Goal: Information Seeking & Learning: Learn about a topic

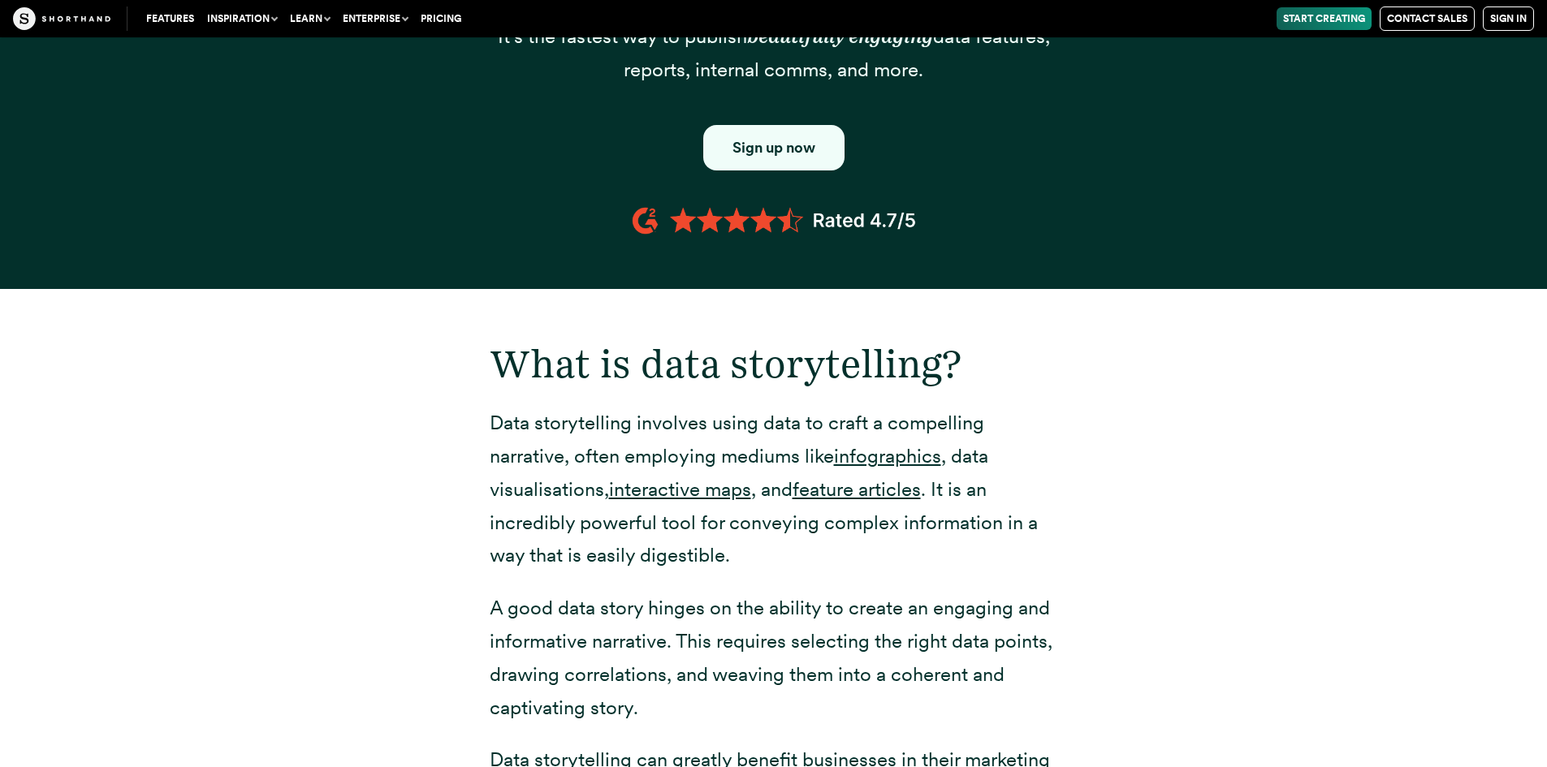
scroll to position [2030, 0]
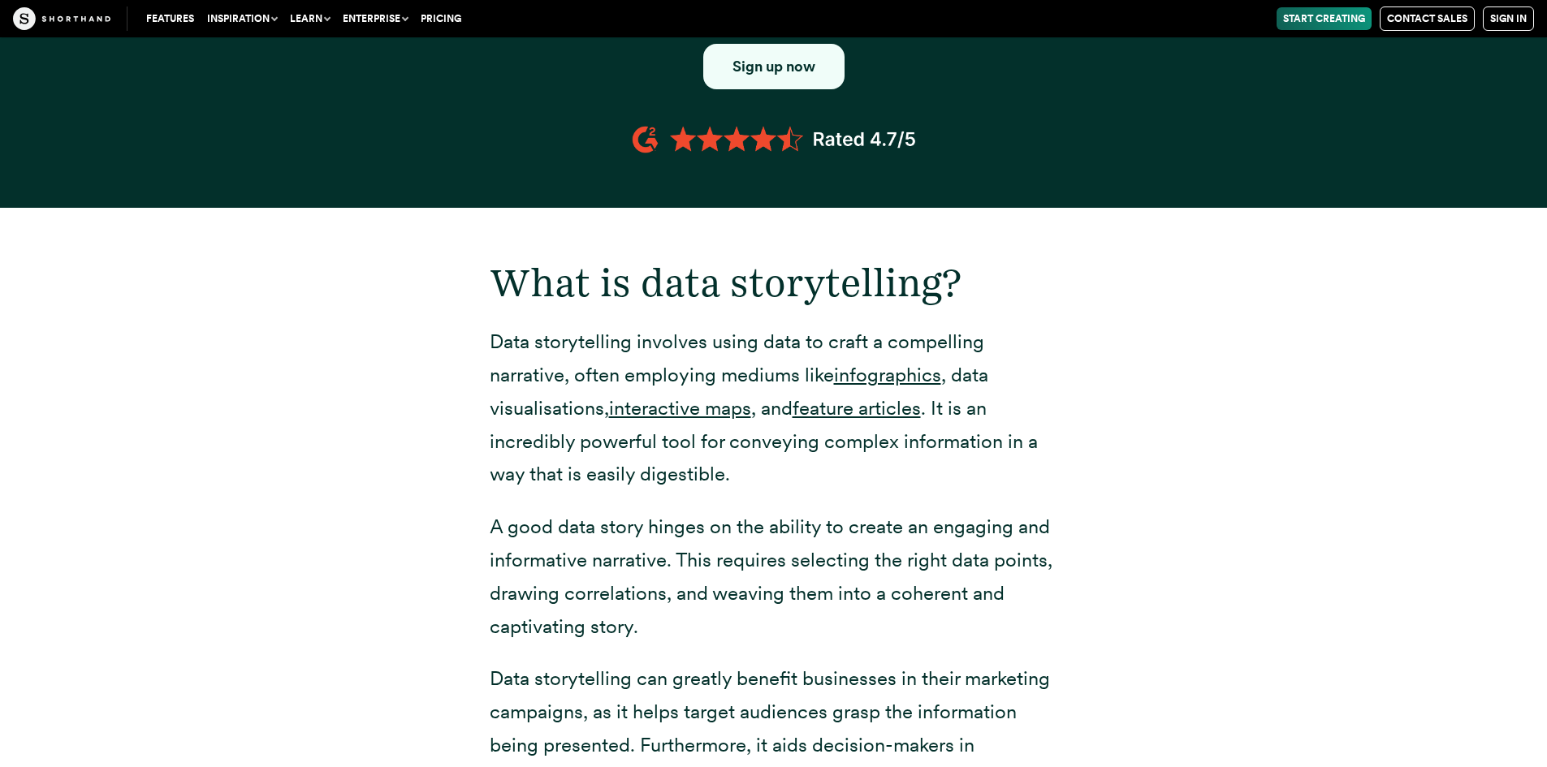
drag, startPoint x: 824, startPoint y: 532, endPoint x: 258, endPoint y: 441, distance: 573.3
click at [258, 441] on div "What is data storytelling? Data storytelling involves using data to craft a com…" at bounding box center [773, 621] width 1267 height 826
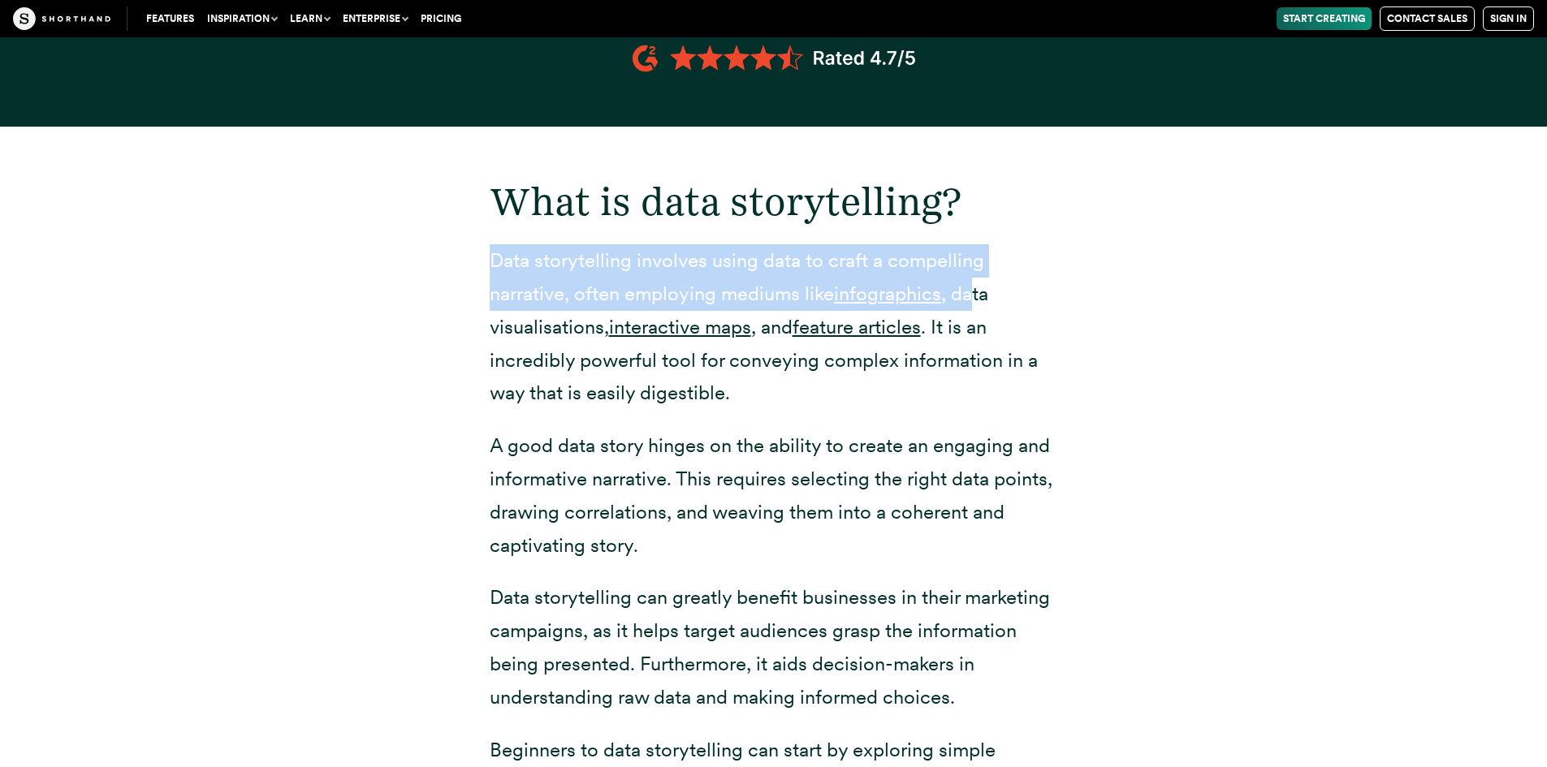
drag, startPoint x: 491, startPoint y: 234, endPoint x: 975, endPoint y: 245, distance: 484.2
click at [975, 245] on p "Data storytelling involves using data to craft a compelling narrative, often em…" at bounding box center [774, 327] width 568 height 166
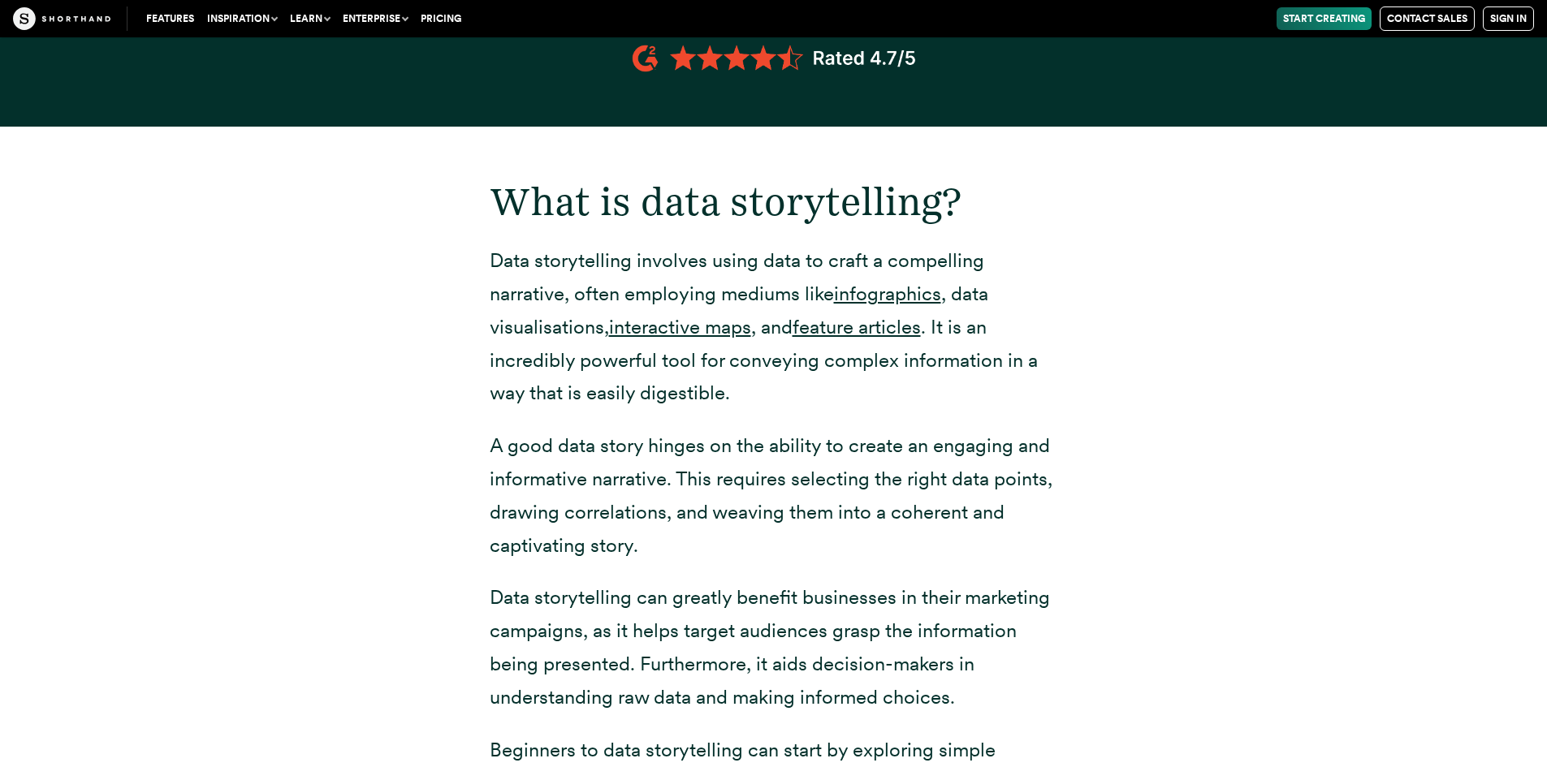
click at [813, 343] on p "Data storytelling involves using data to craft a compelling narrative, often em…" at bounding box center [774, 327] width 568 height 166
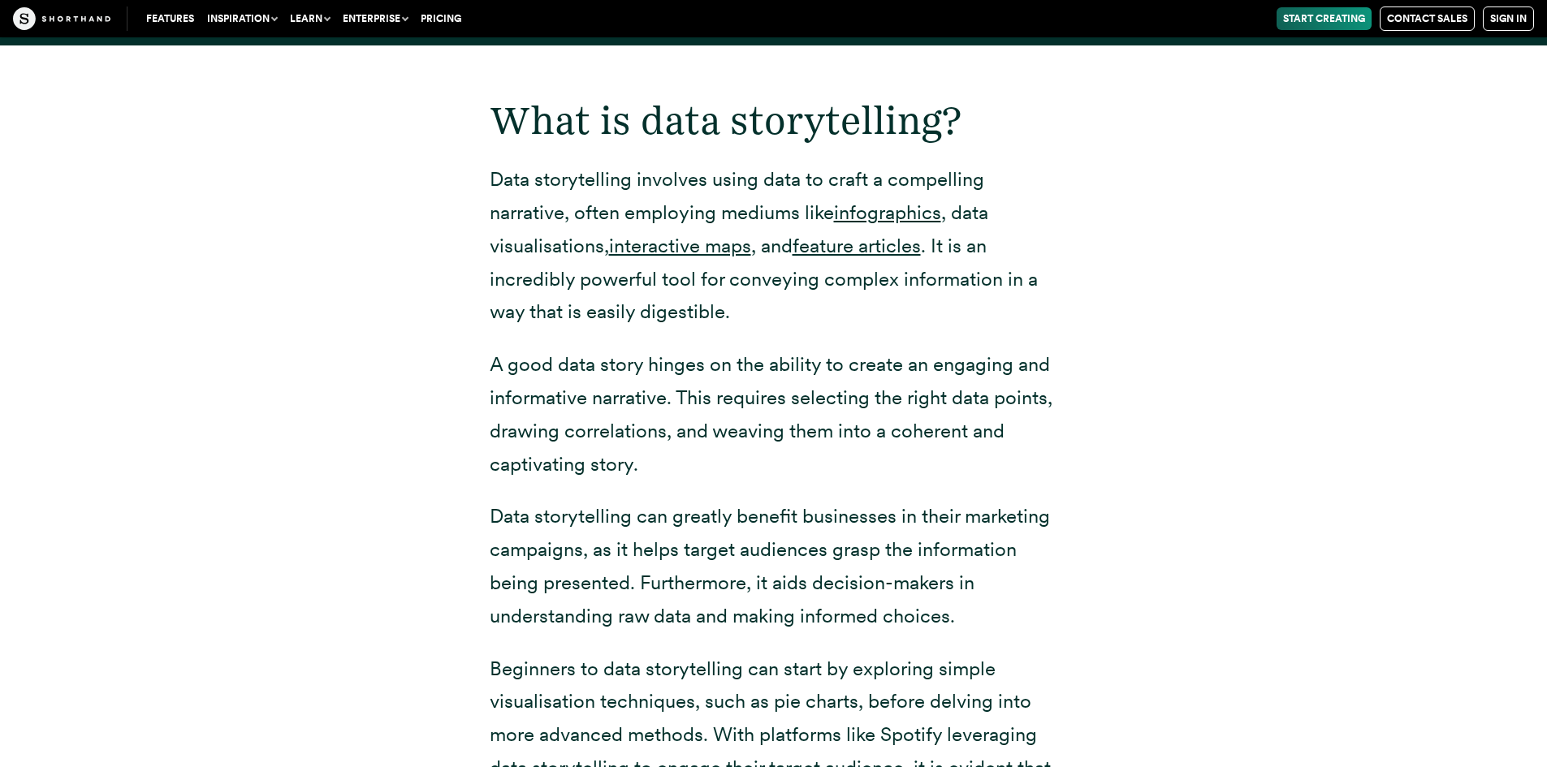
scroll to position [2274, 0]
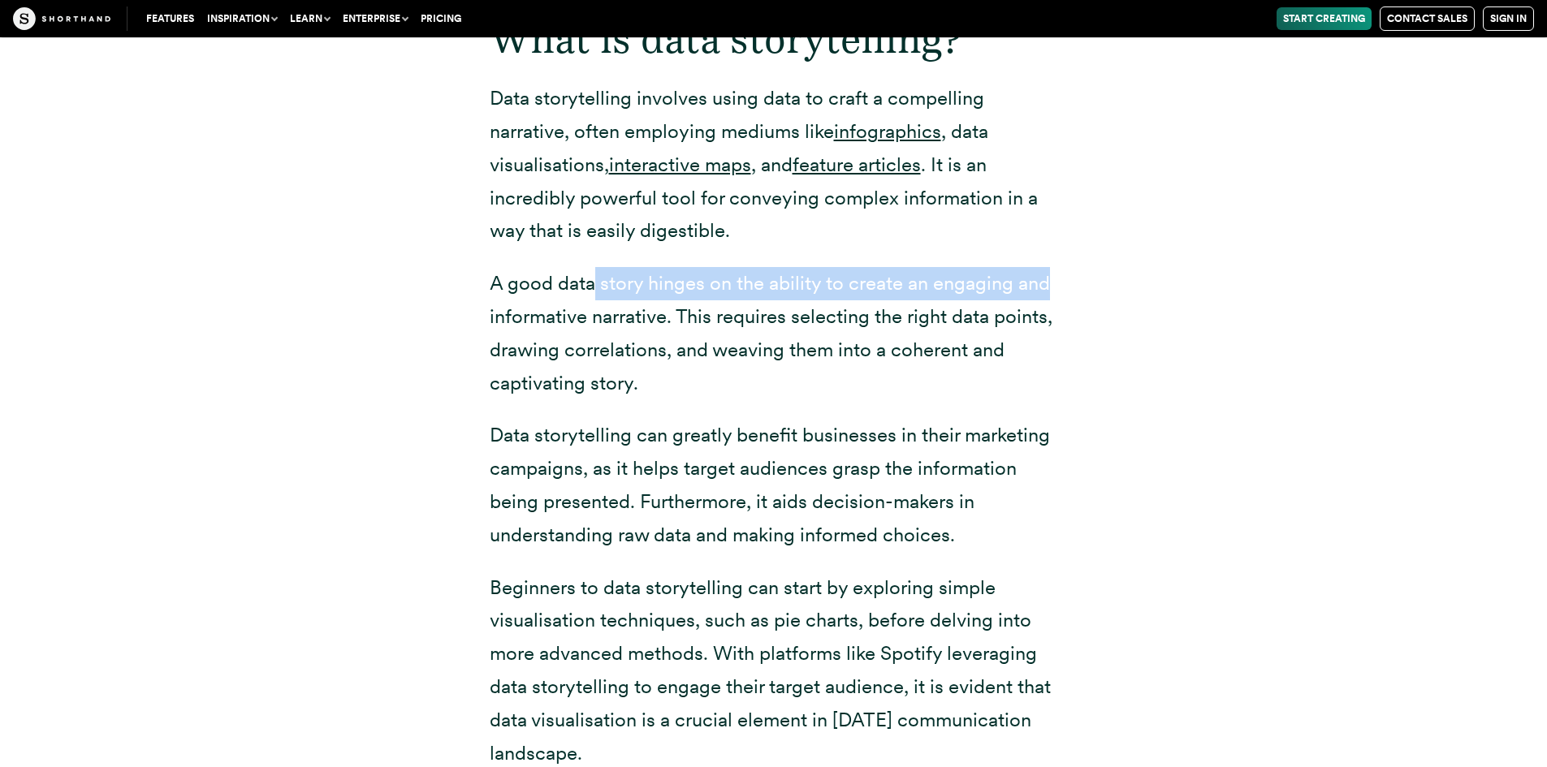
drag, startPoint x: 597, startPoint y: 261, endPoint x: 1068, endPoint y: 266, distance: 471.1
click at [1068, 266] on div "What is data storytelling? Data storytelling involves using data to craft a com…" at bounding box center [773, 367] width 633 height 806
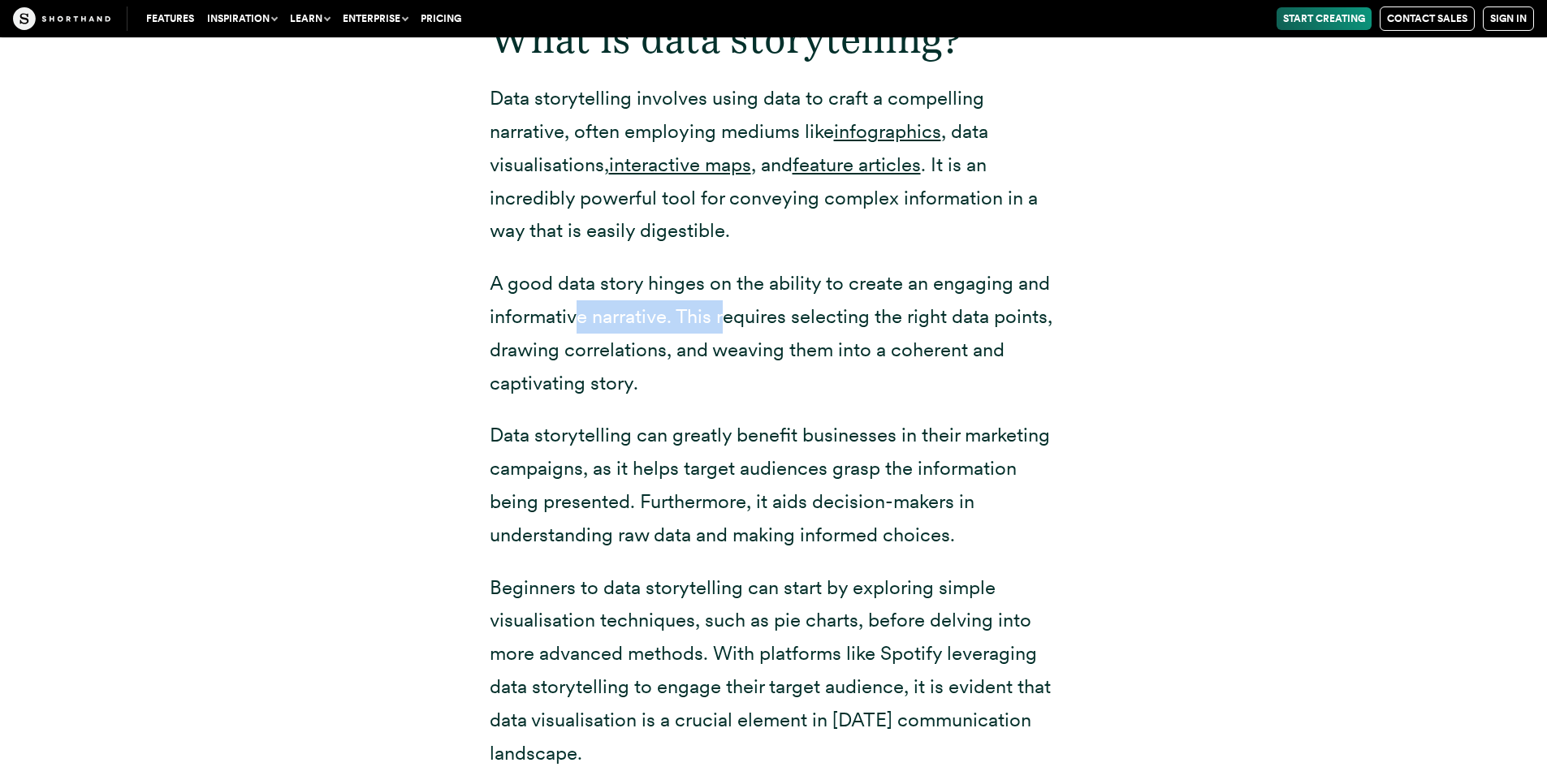
drag, startPoint x: 598, startPoint y: 290, endPoint x: 780, endPoint y: 285, distance: 182.0
click at [724, 287] on p "A good data story hinges on the ability to create an engaging and informative n…" at bounding box center [774, 333] width 568 height 132
click at [801, 285] on p "A good data story hinges on the ability to create an engaging and informative n…" at bounding box center [774, 333] width 568 height 132
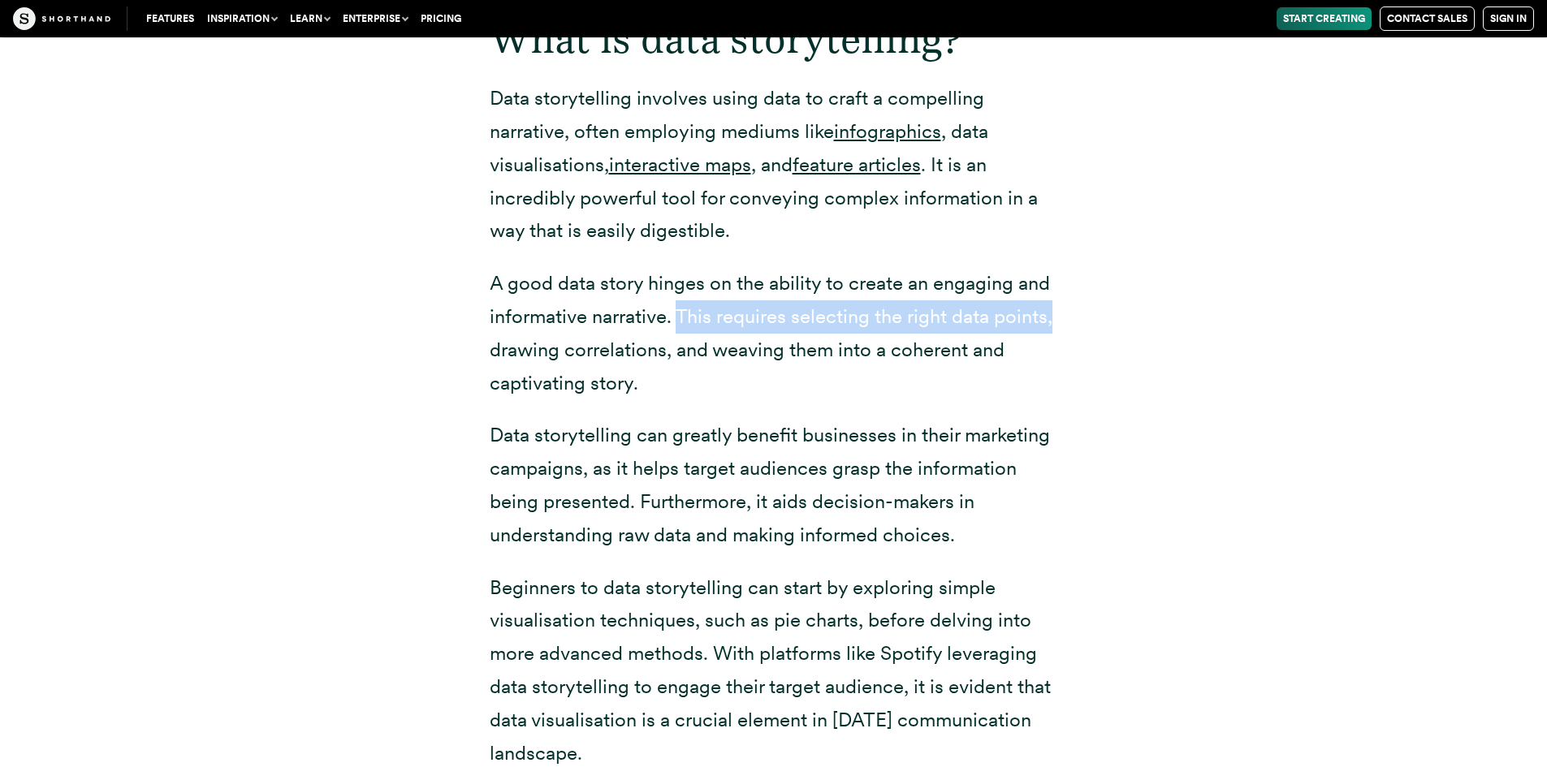
drag, startPoint x: 678, startPoint y: 287, endPoint x: 1067, endPoint y: 287, distance: 389.0
click at [1067, 287] on div "What is data storytelling? Data storytelling involves using data to craft a com…" at bounding box center [773, 367] width 633 height 806
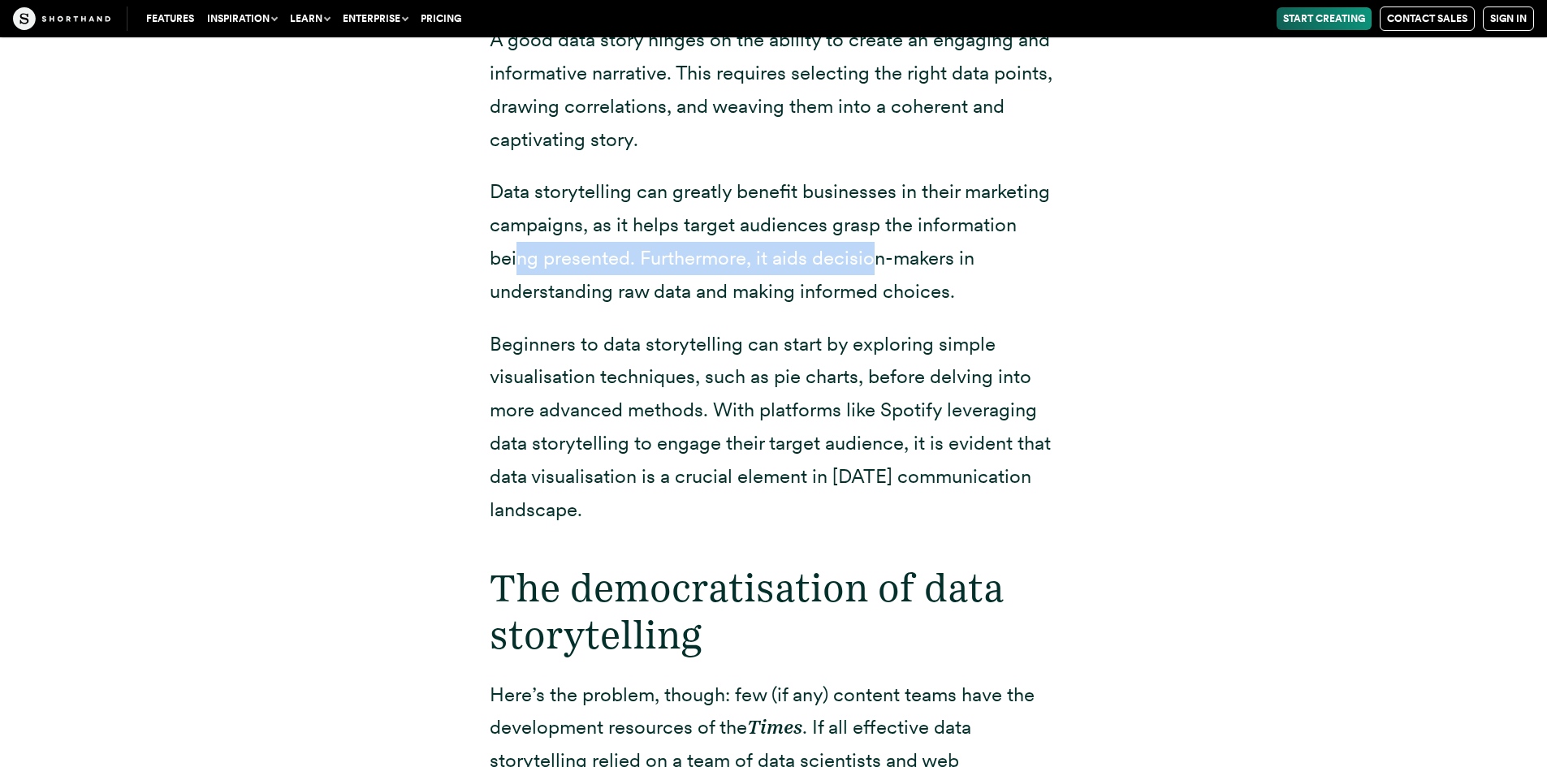
drag, startPoint x: 601, startPoint y: 231, endPoint x: 871, endPoint y: 227, distance: 269.6
click at [871, 227] on p "Data storytelling can greatly benefit businesses in their marketing campaigns, …" at bounding box center [774, 241] width 568 height 132
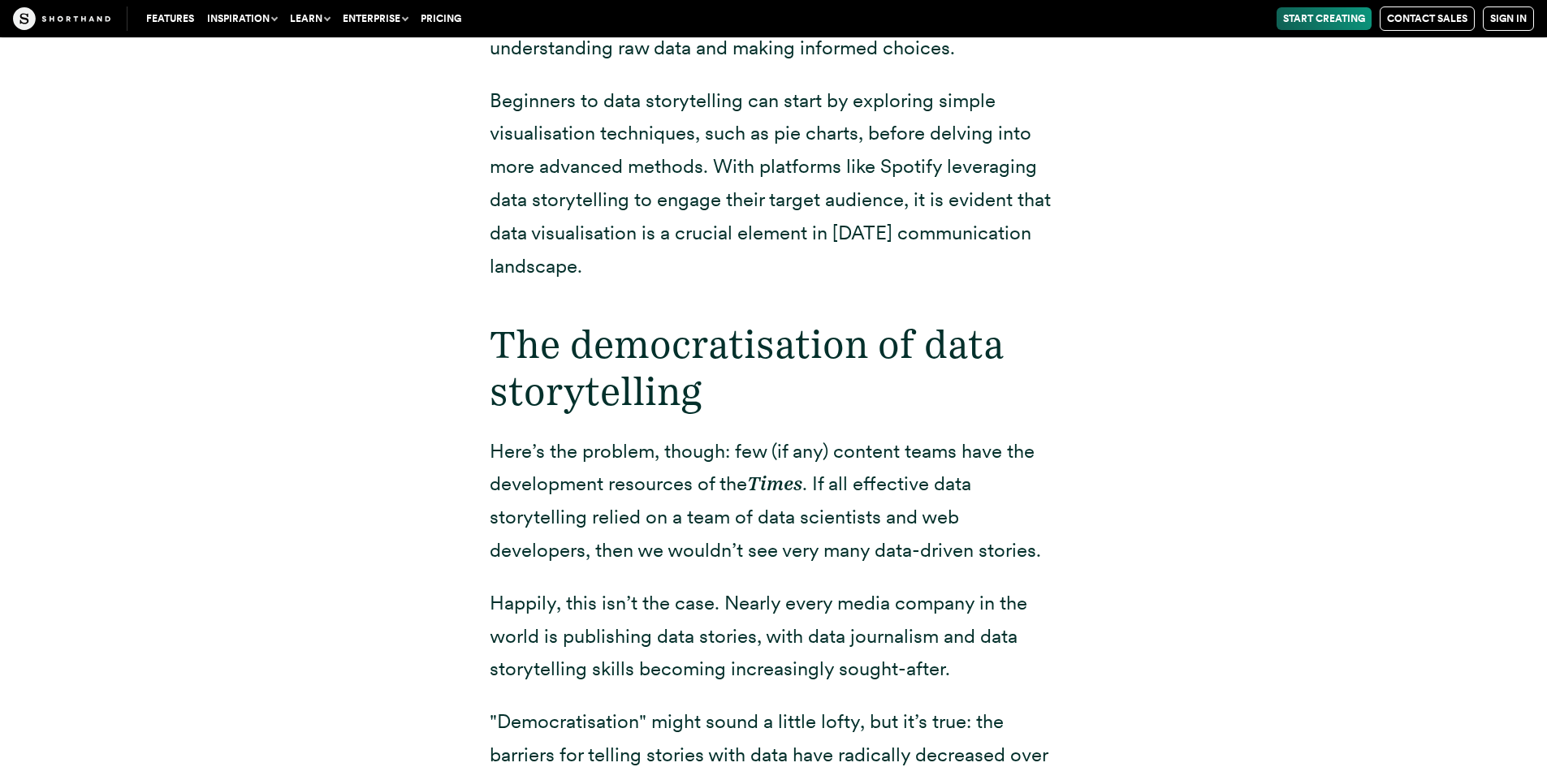
scroll to position [2924, 0]
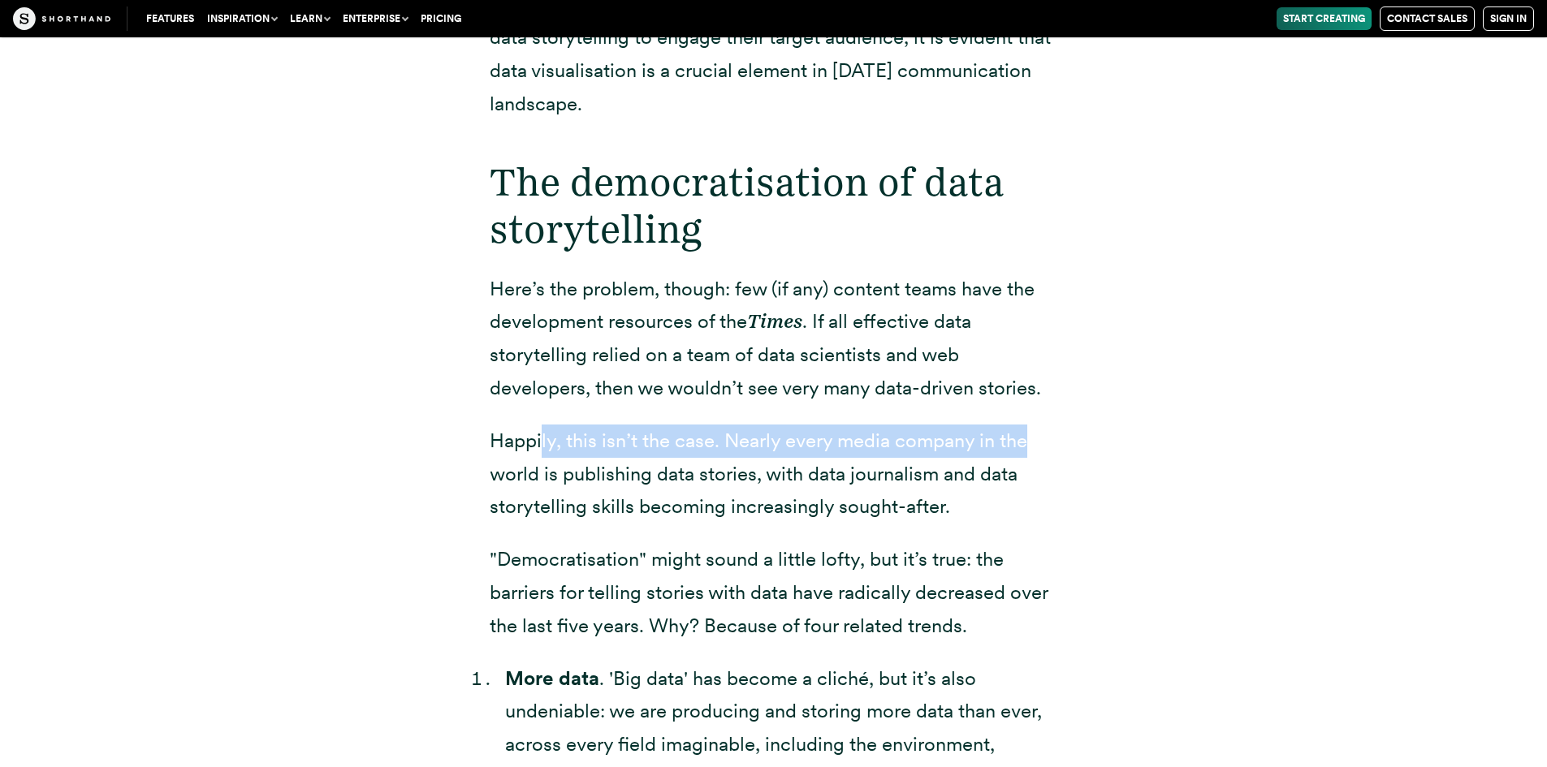
drag, startPoint x: 564, startPoint y: 415, endPoint x: 844, endPoint y: 444, distance: 281.7
click at [1011, 425] on p "Happily, this isn’t the case. Nearly every media company in the world is publis…" at bounding box center [774, 474] width 568 height 99
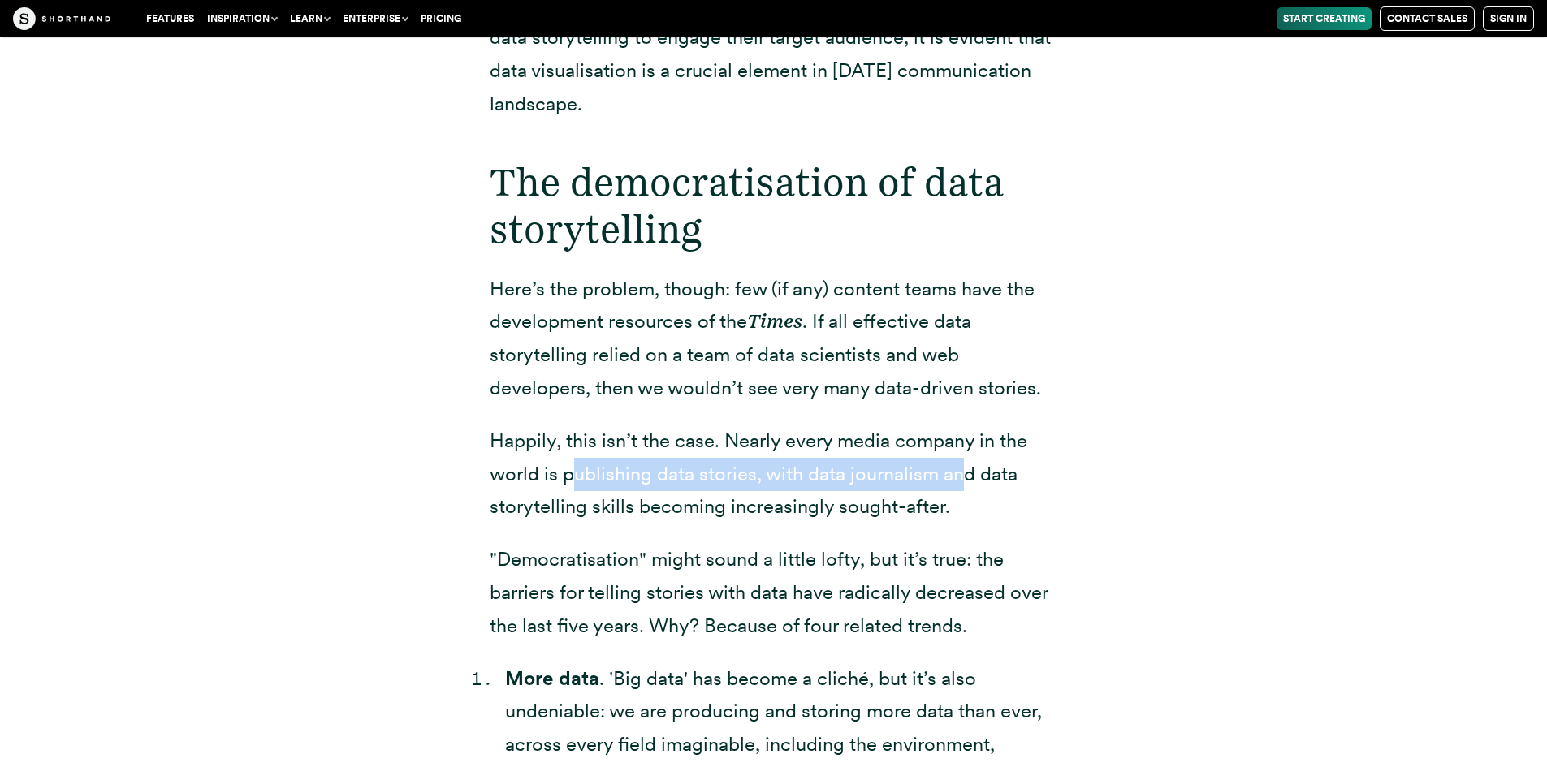
drag, startPoint x: 573, startPoint y: 447, endPoint x: 917, endPoint y: 436, distance: 343.7
click at [959, 428] on p "Happily, this isn’t the case. Nearly every media company in the world is publis…" at bounding box center [774, 474] width 568 height 99
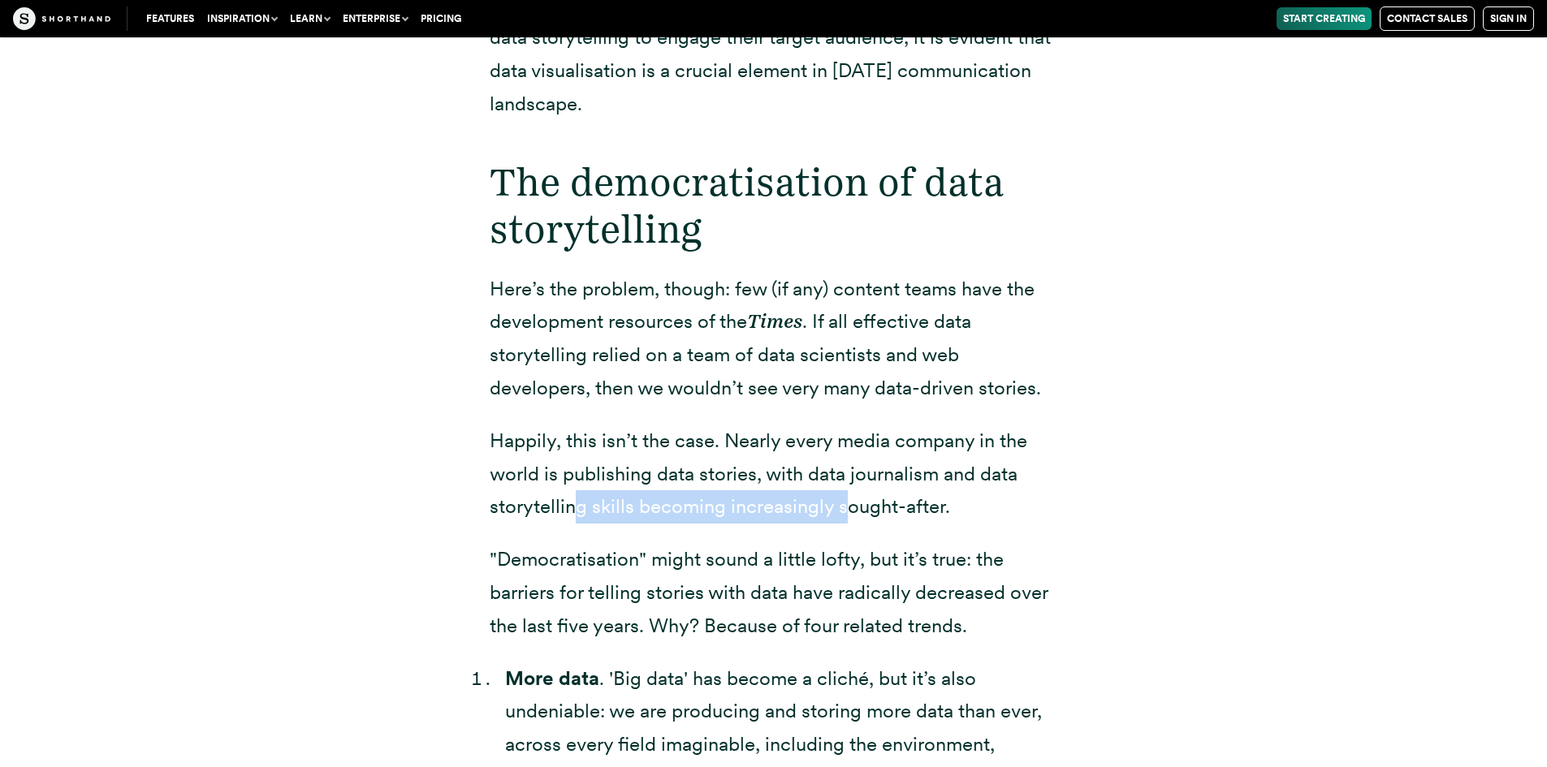
drag, startPoint x: 580, startPoint y: 486, endPoint x: 693, endPoint y: 462, distance: 115.3
click at [833, 477] on p "Happily, this isn’t the case. Nearly every media company in the world is publis…" at bounding box center [774, 474] width 568 height 99
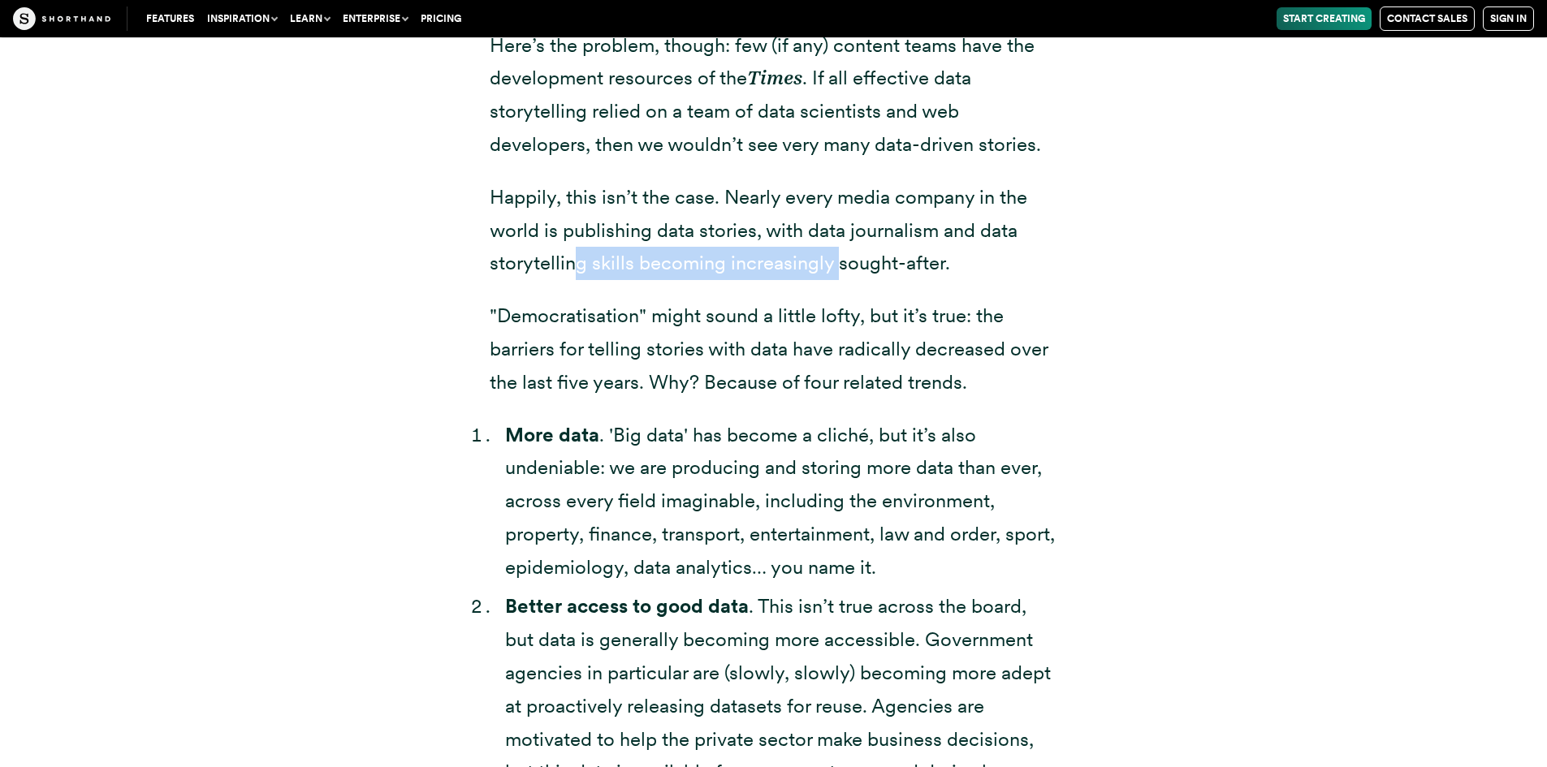
scroll to position [3330, 0]
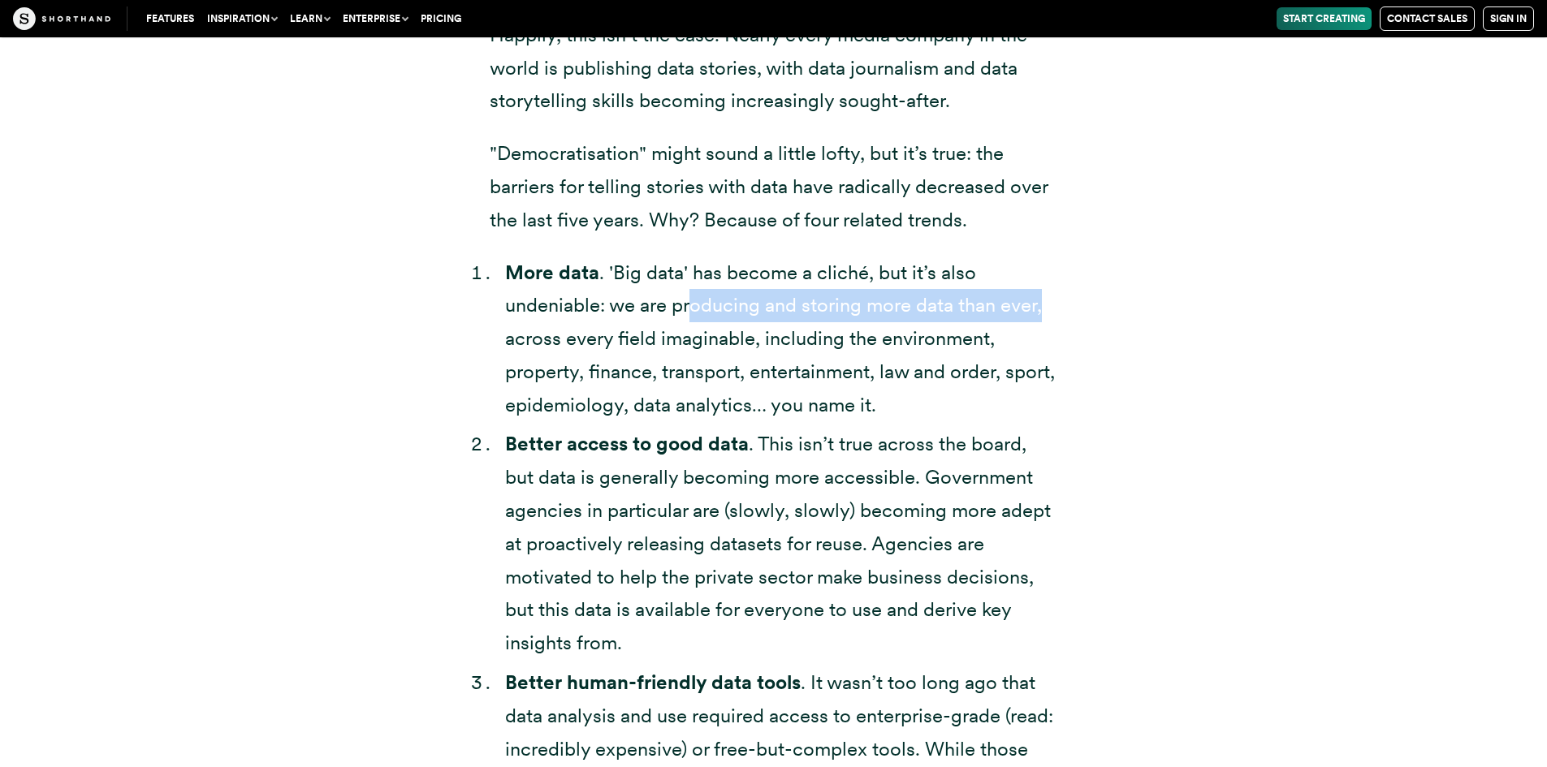
drag, startPoint x: 711, startPoint y: 272, endPoint x: 1057, endPoint y: 275, distance: 346.0
click at [1057, 275] on li "More data . 'Big data' has become a cliché, but it’s also undeniable: we are pr…" at bounding box center [781, 340] width 553 height 166
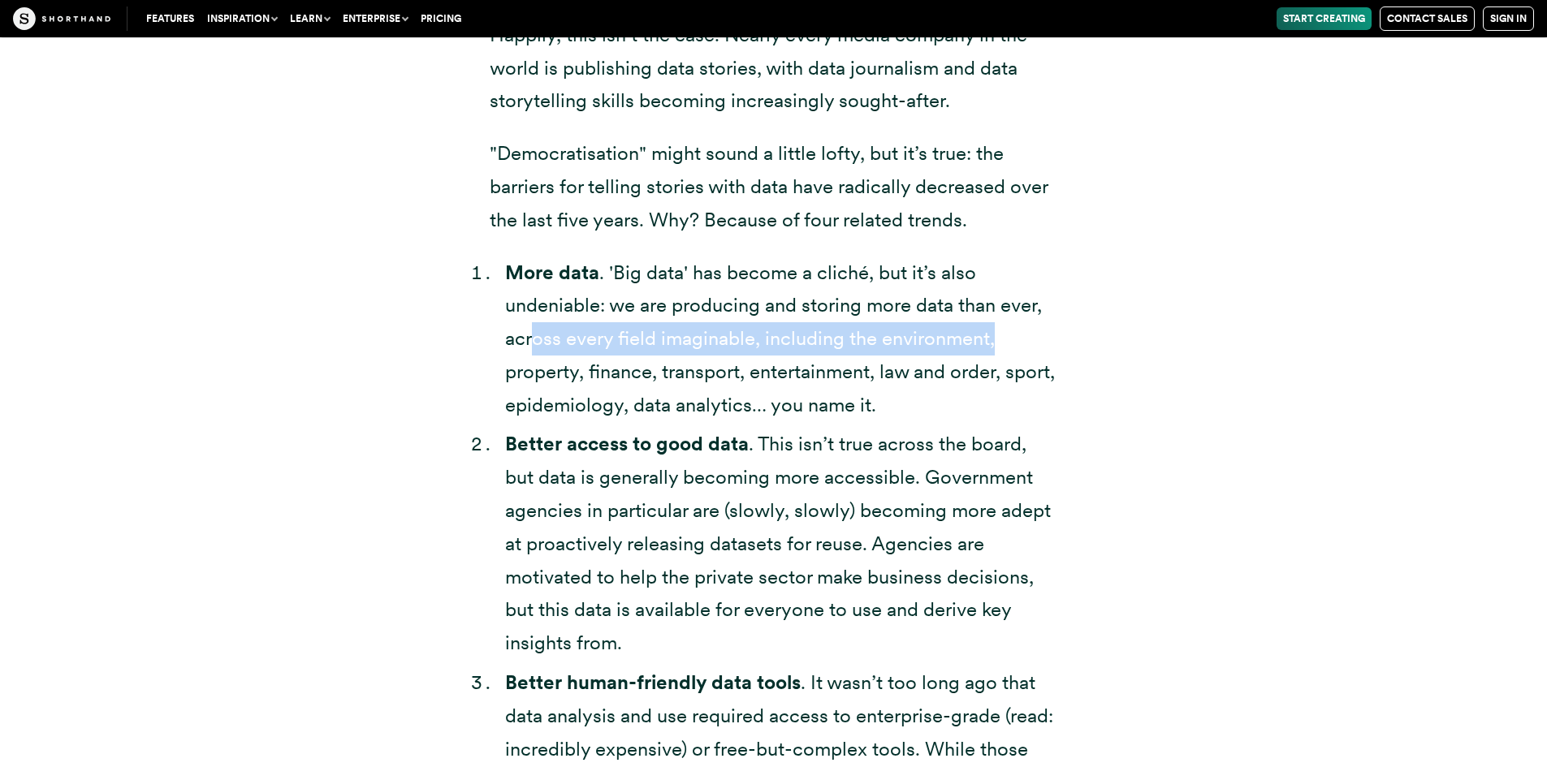
drag, startPoint x: 554, startPoint y: 309, endPoint x: 591, endPoint y: 377, distance: 77.8
click at [1000, 309] on li "More data . 'Big data' has become a cliché, but it’s also undeniable: we are pr…" at bounding box center [781, 340] width 553 height 166
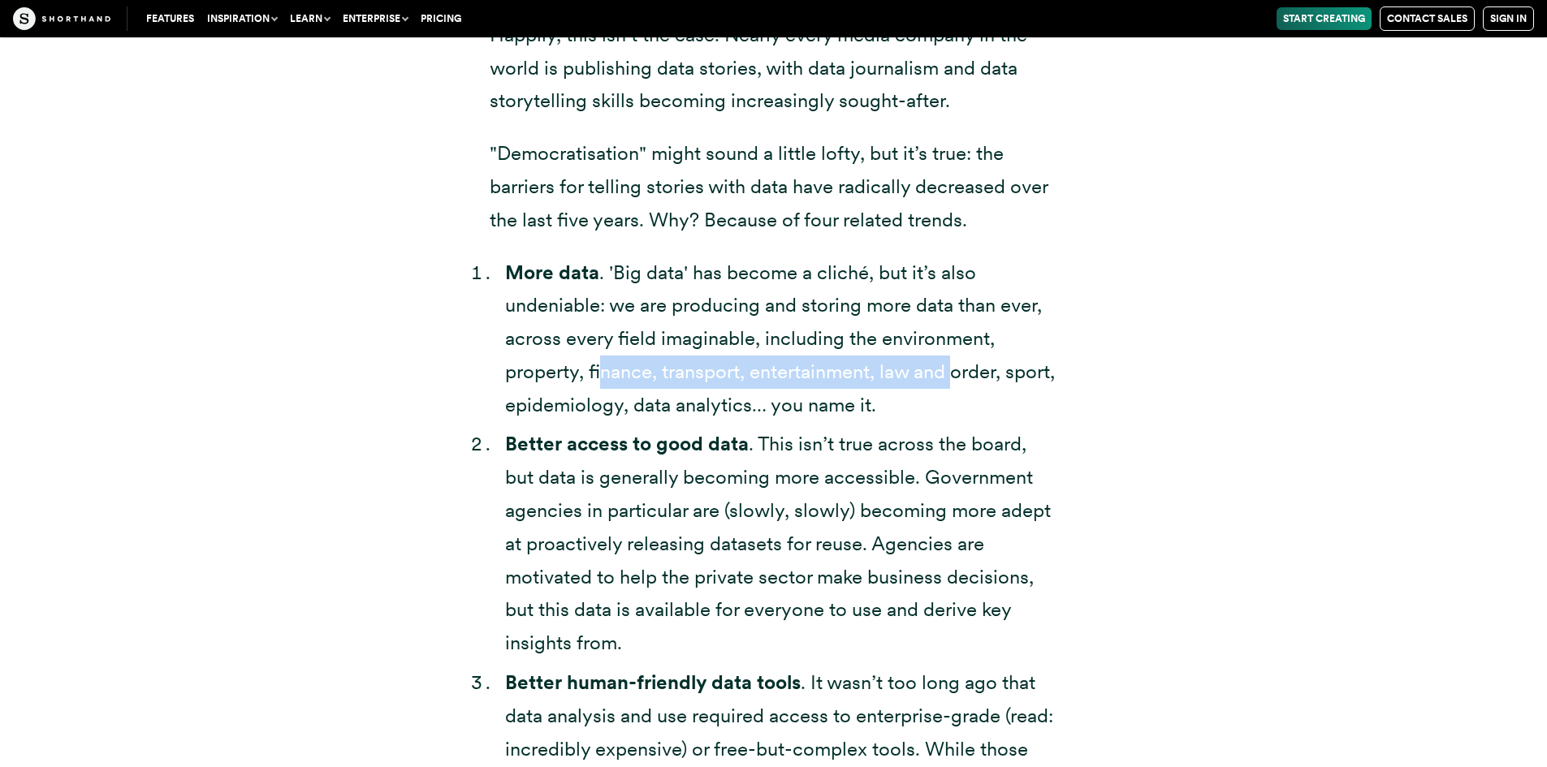
drag, startPoint x: 603, startPoint y: 354, endPoint x: 733, endPoint y: 399, distance: 138.2
click at [922, 341] on li "More data . 'Big data' has become a cliché, but it’s also undeniable: we are pr…" at bounding box center [781, 340] width 553 height 166
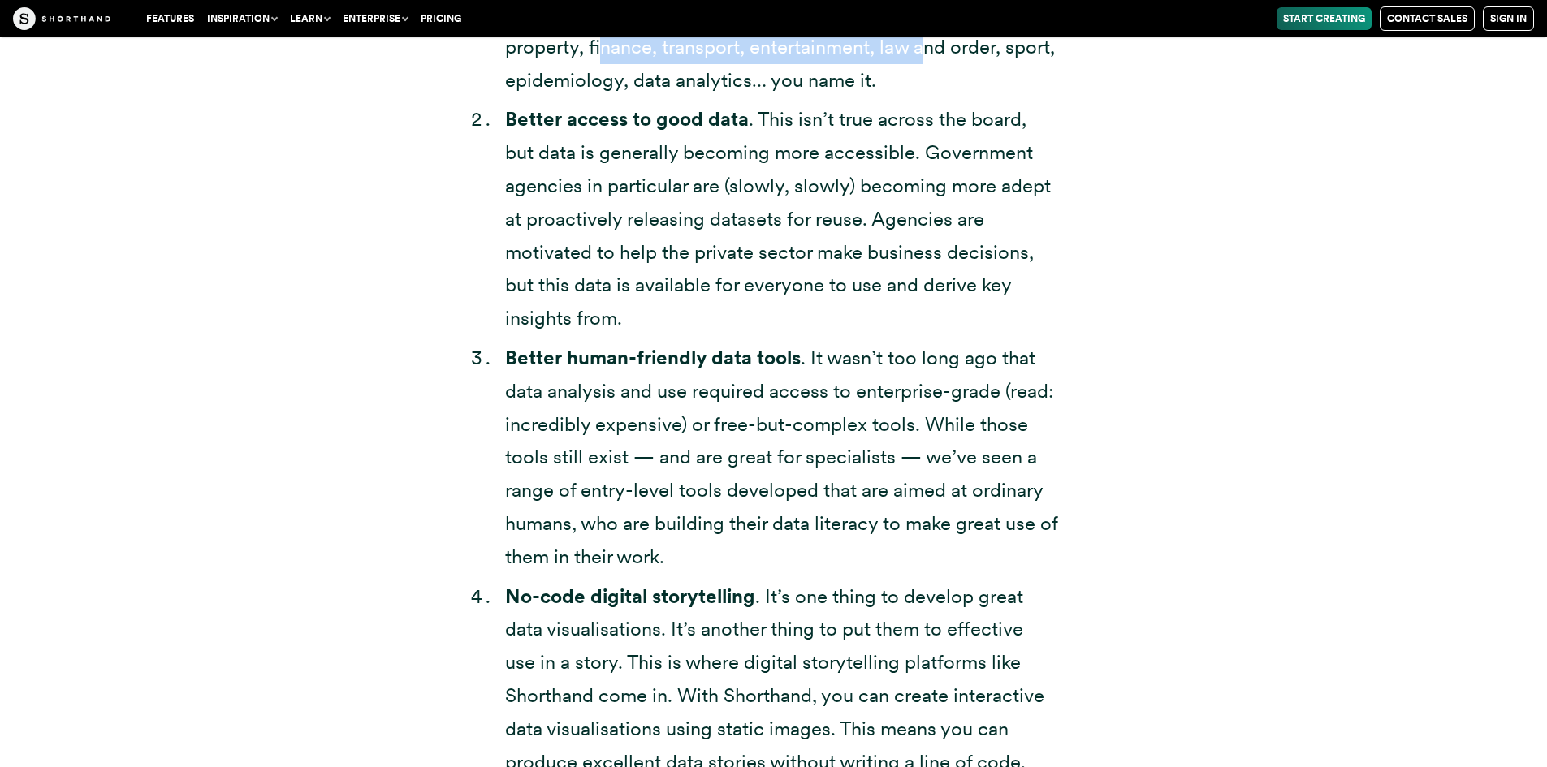
scroll to position [3736, 0]
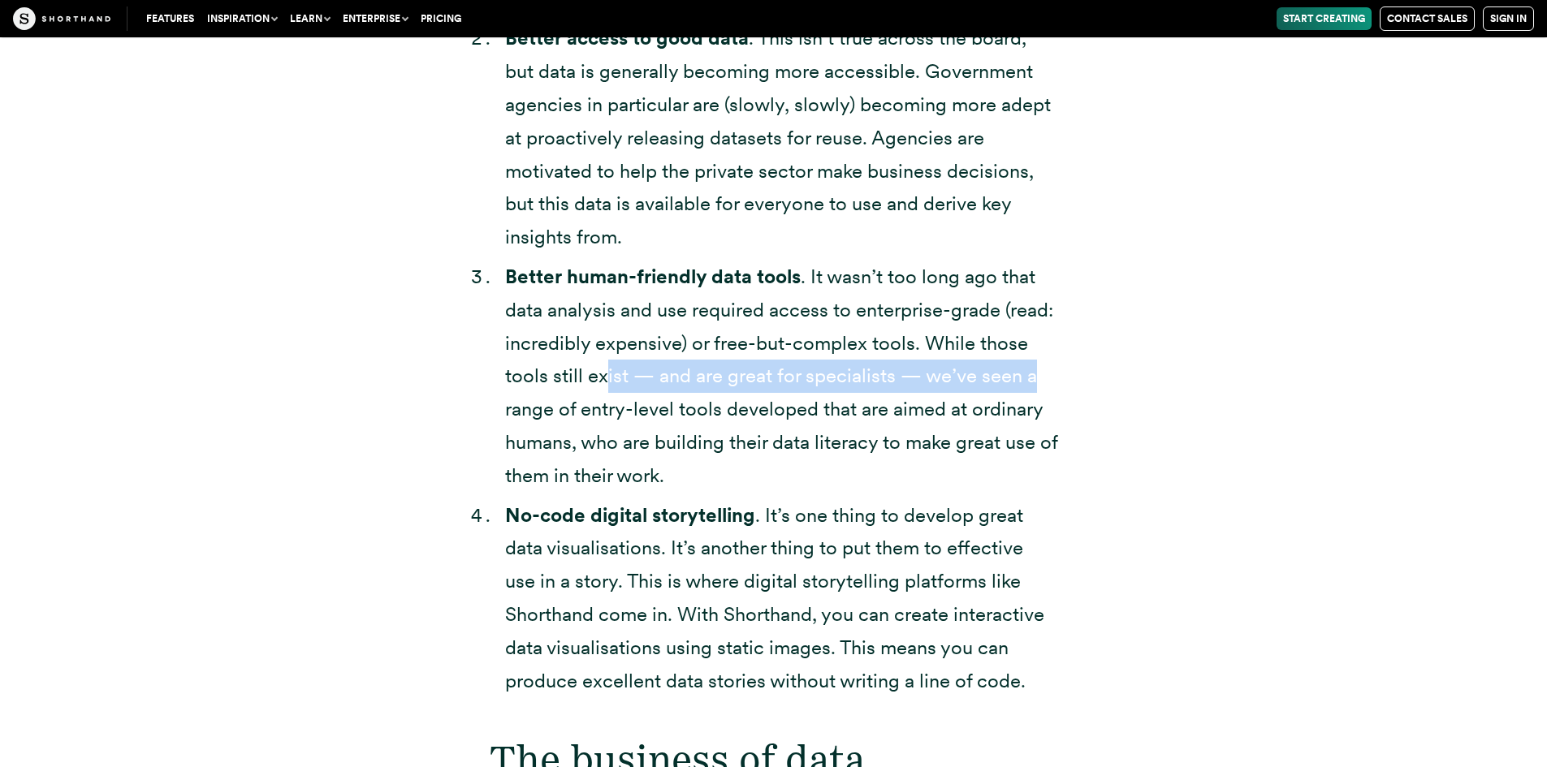
drag, startPoint x: 681, startPoint y: 340, endPoint x: 788, endPoint y: 358, distance: 108.7
click at [1040, 357] on li "Better human-friendly data tools . It wasn’t too long ago that data analysis an…" at bounding box center [781, 377] width 553 height 232
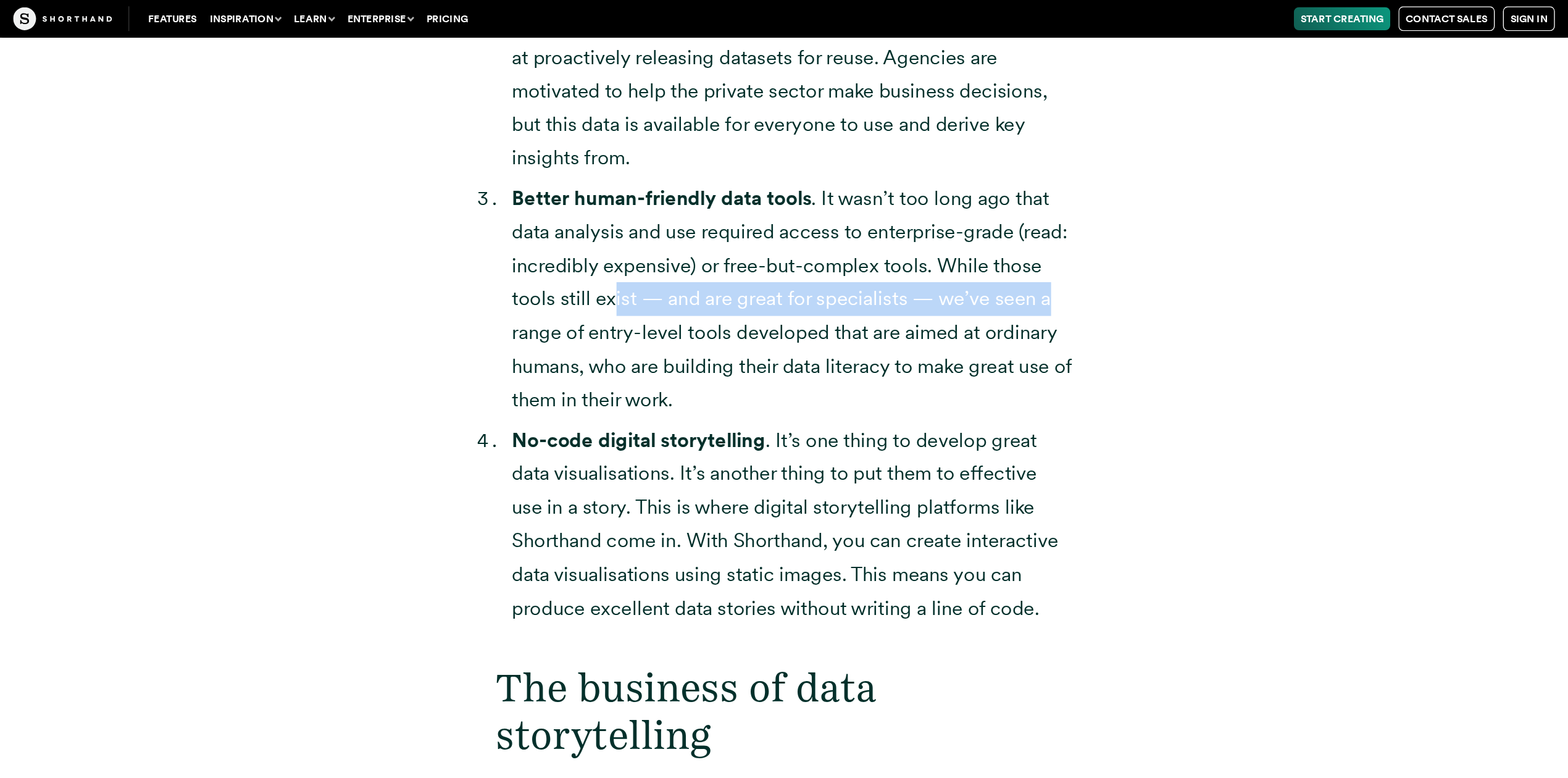
scroll to position [2964, 0]
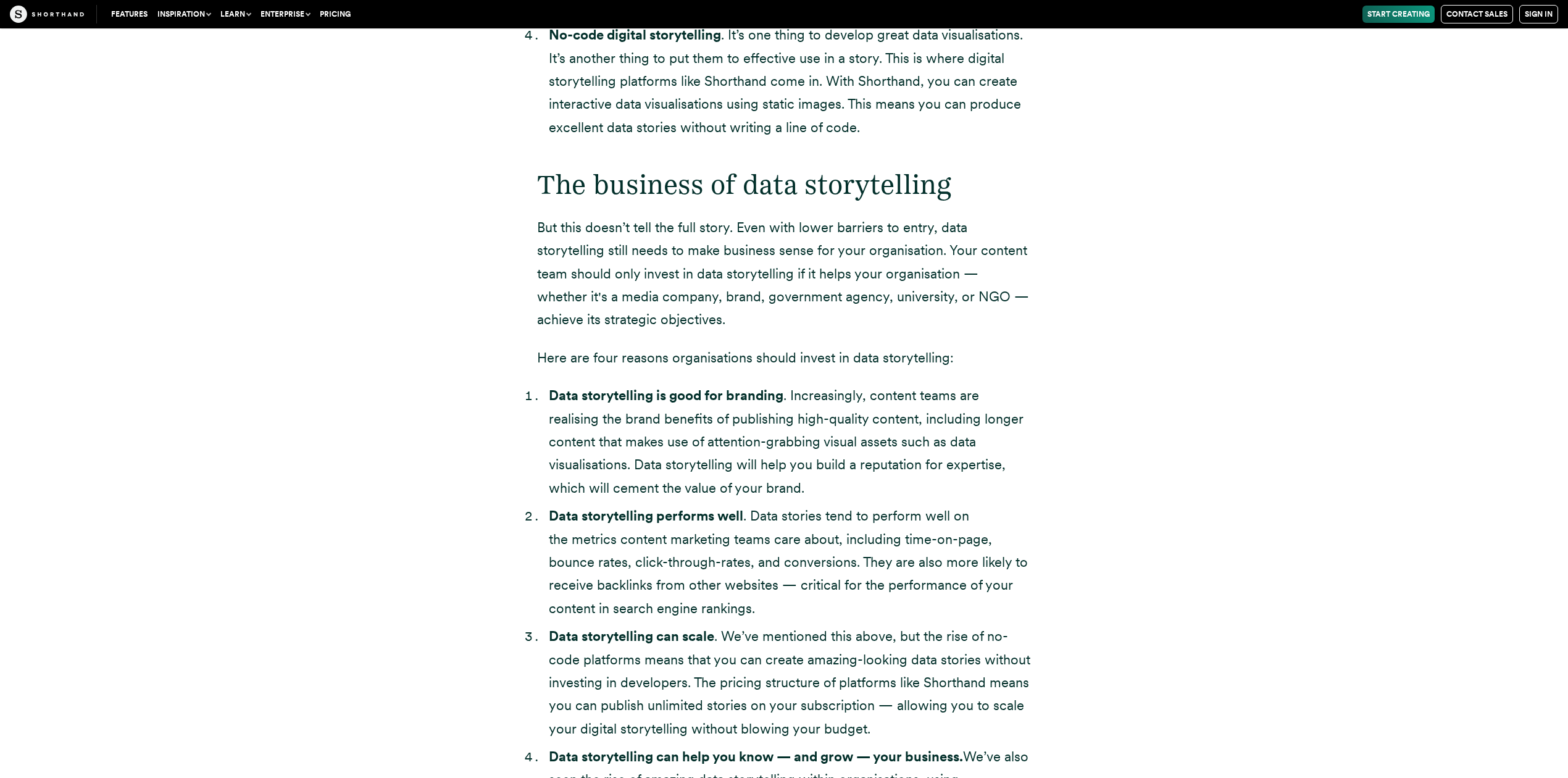
drag, startPoint x: 1148, startPoint y: 0, endPoint x: 984, endPoint y: 393, distance: 425.8
click at [986, 395] on li "Data storytelling is good for branding . Increasingly, content teams are realis…" at bounding box center [790, 442] width 482 height 116
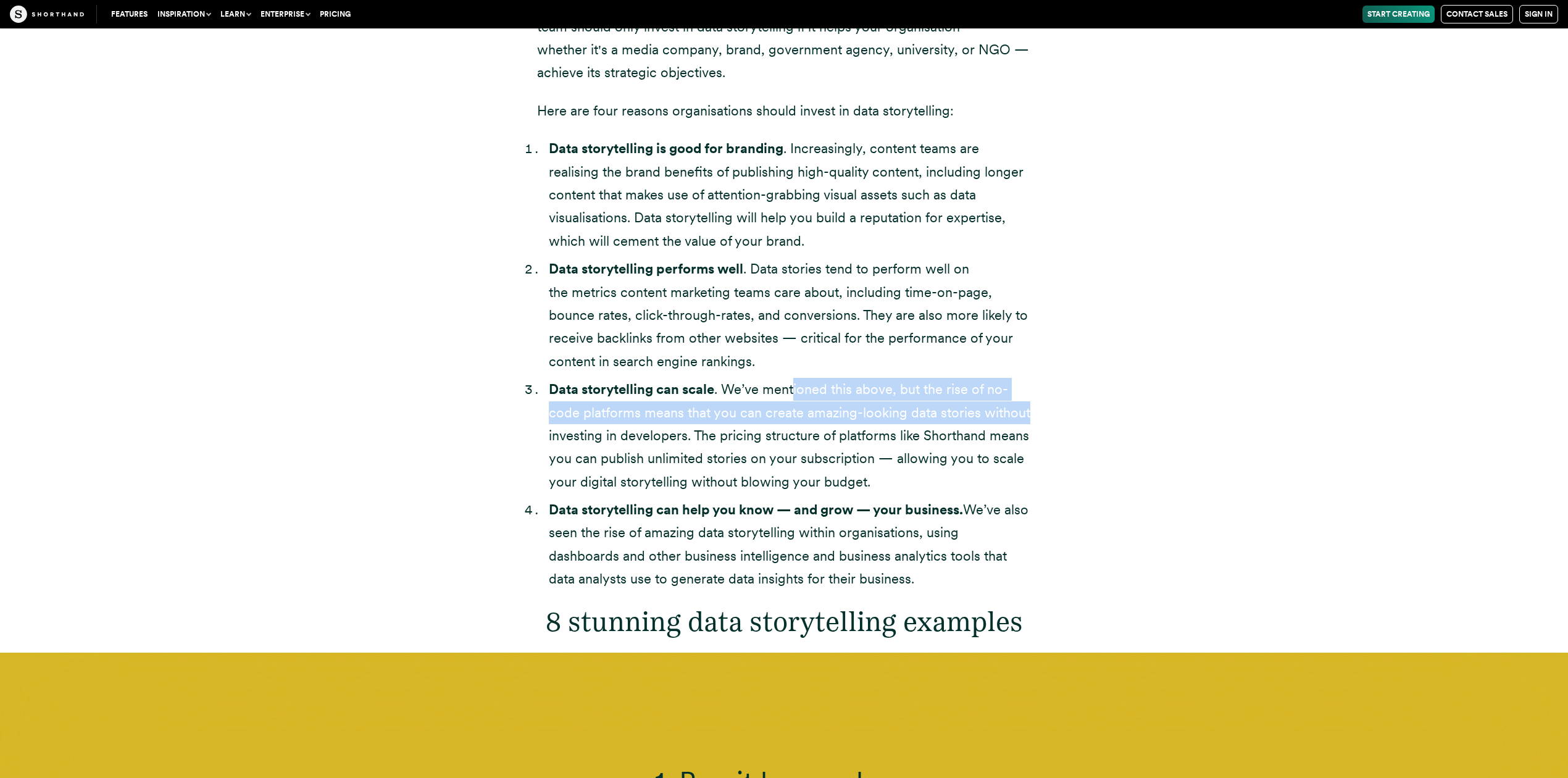
drag, startPoint x: 863, startPoint y: 394, endPoint x: 708, endPoint y: 478, distance: 176.3
click at [1035, 419] on div "The business of data storytelling But this doesn’t tell the full story. Even wi…" at bounding box center [784, 280] width 543 height 716
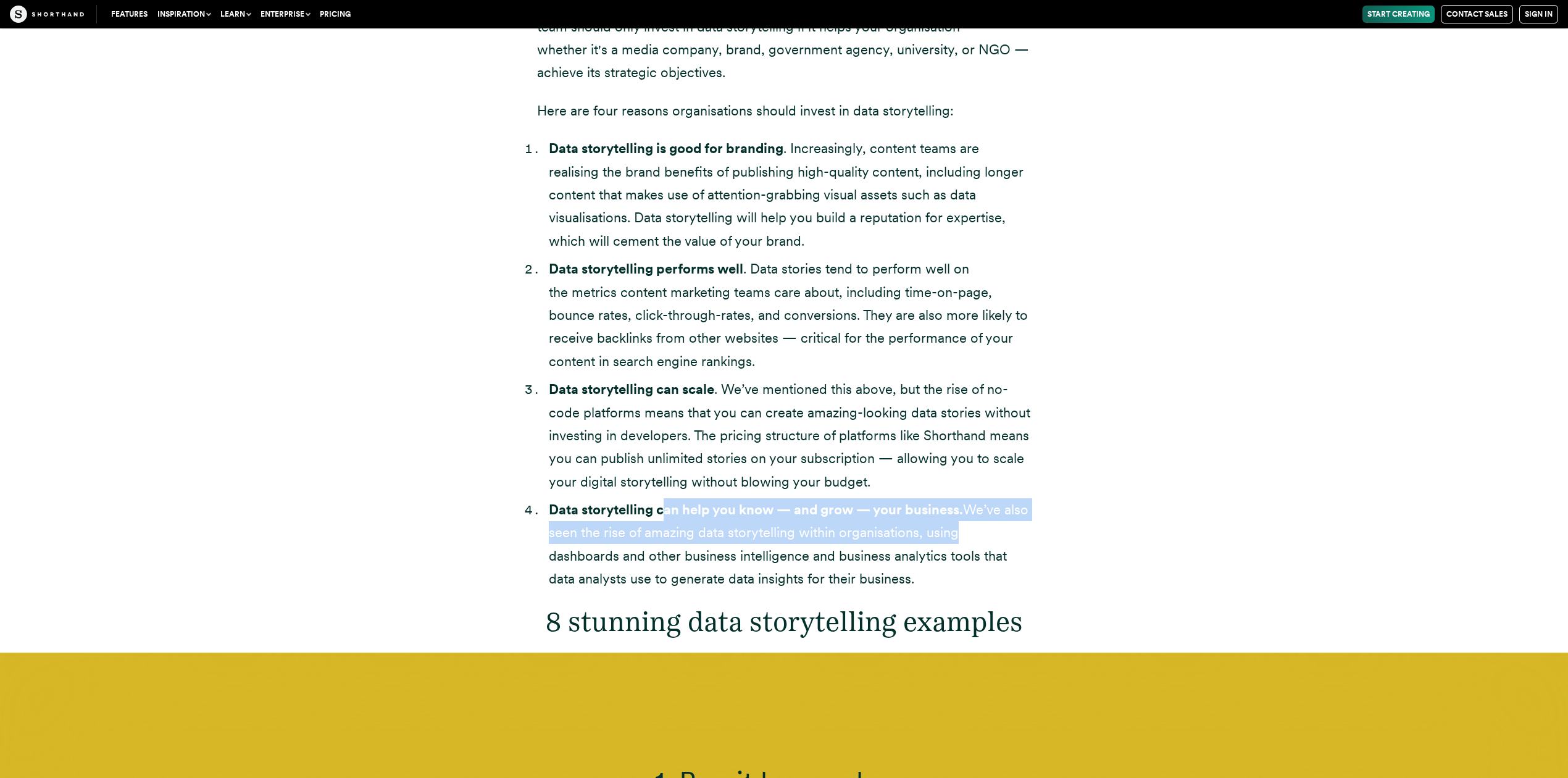
drag, startPoint x: 759, startPoint y: 515, endPoint x: 1003, endPoint y: 528, distance: 244.3
click at [1001, 528] on li "Data storytelling can help you know — and grow — your business. We’ve also seen…" at bounding box center [790, 545] width 482 height 93
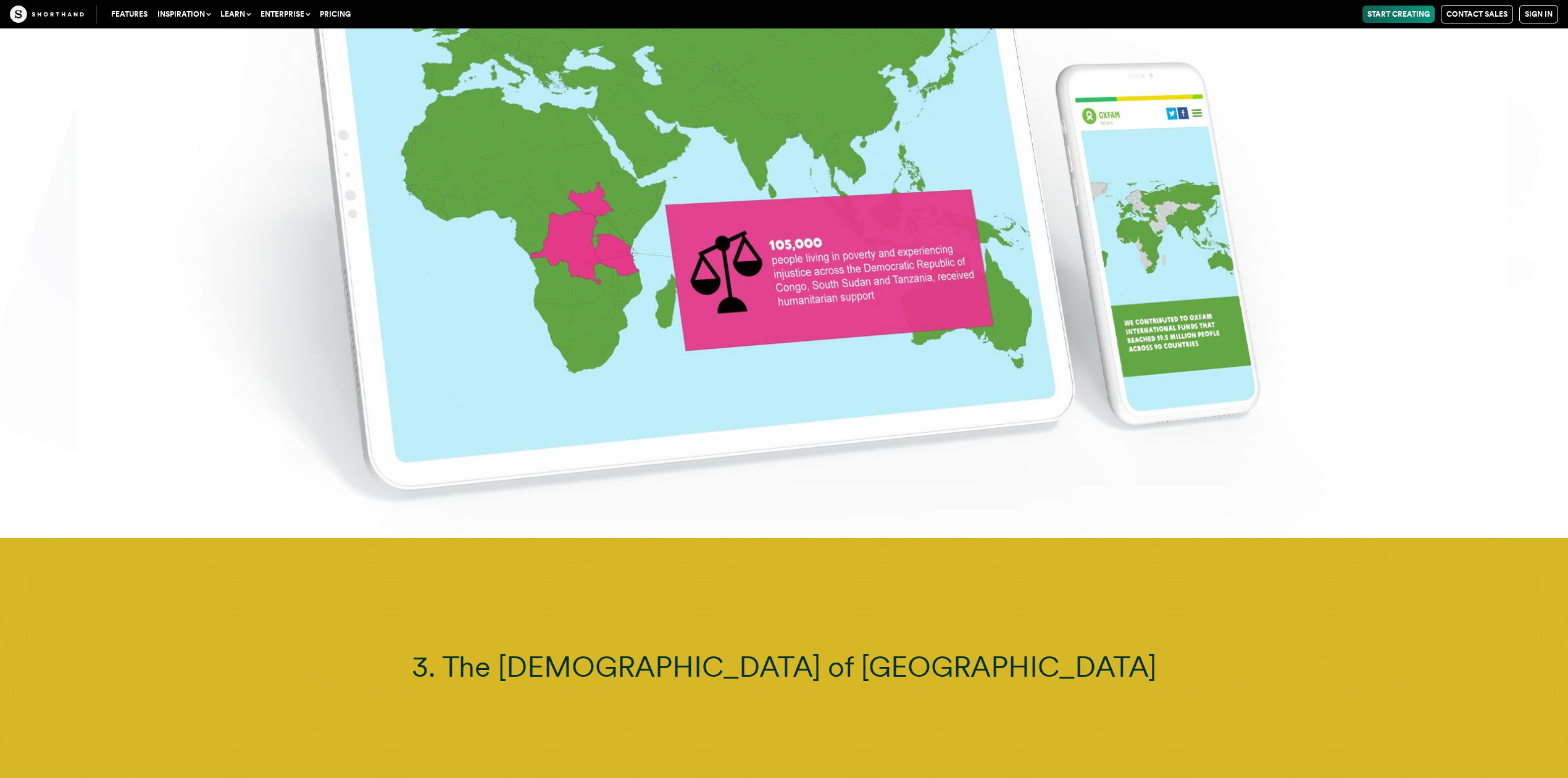
scroll to position [7905, 0]
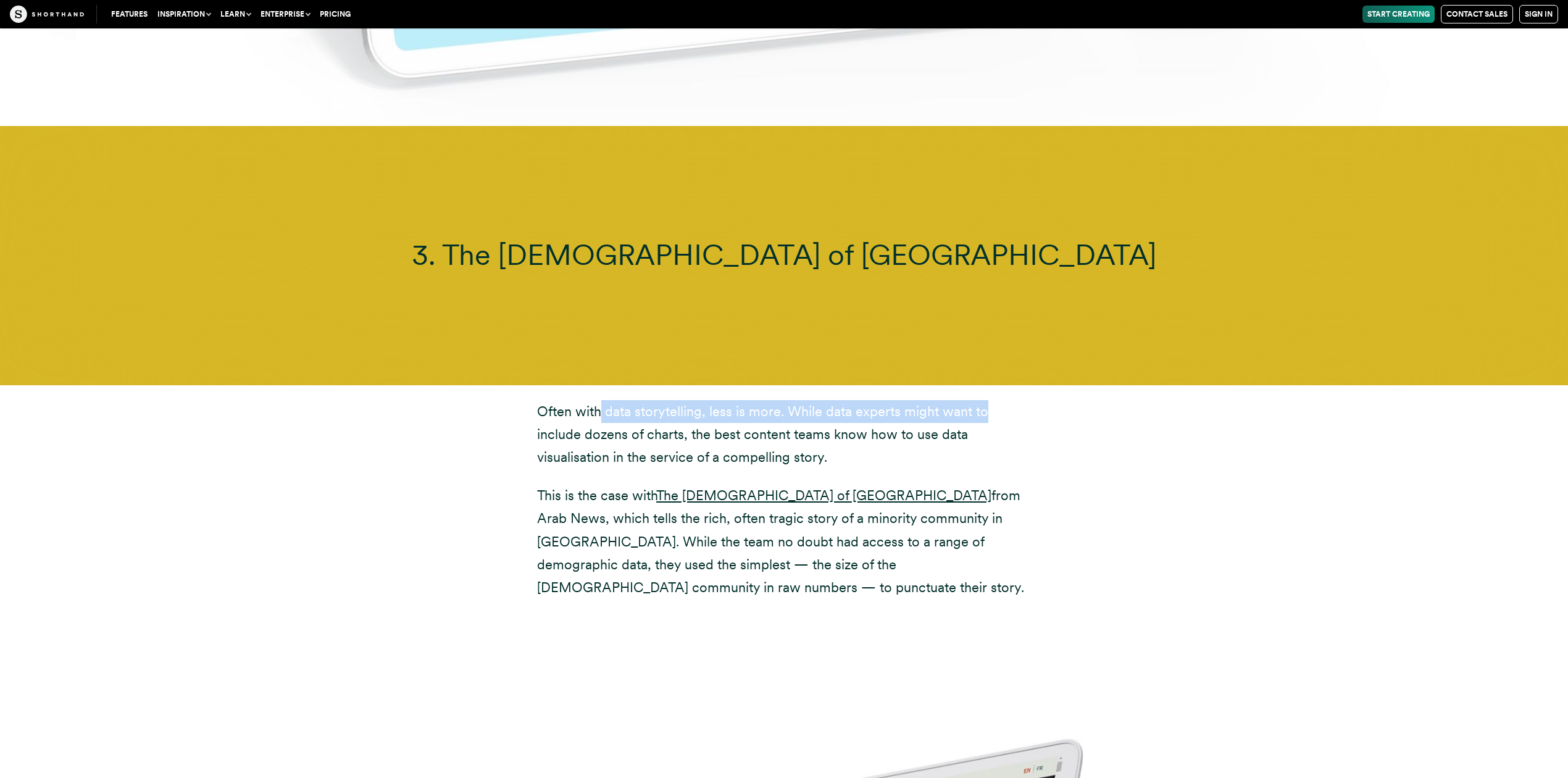
drag, startPoint x: 601, startPoint y: 369, endPoint x: 996, endPoint y: 370, distance: 395.0
click at [996, 400] on p "Often with data storytelling, less is more. While data experts might want to in…" at bounding box center [784, 434] width 494 height 69
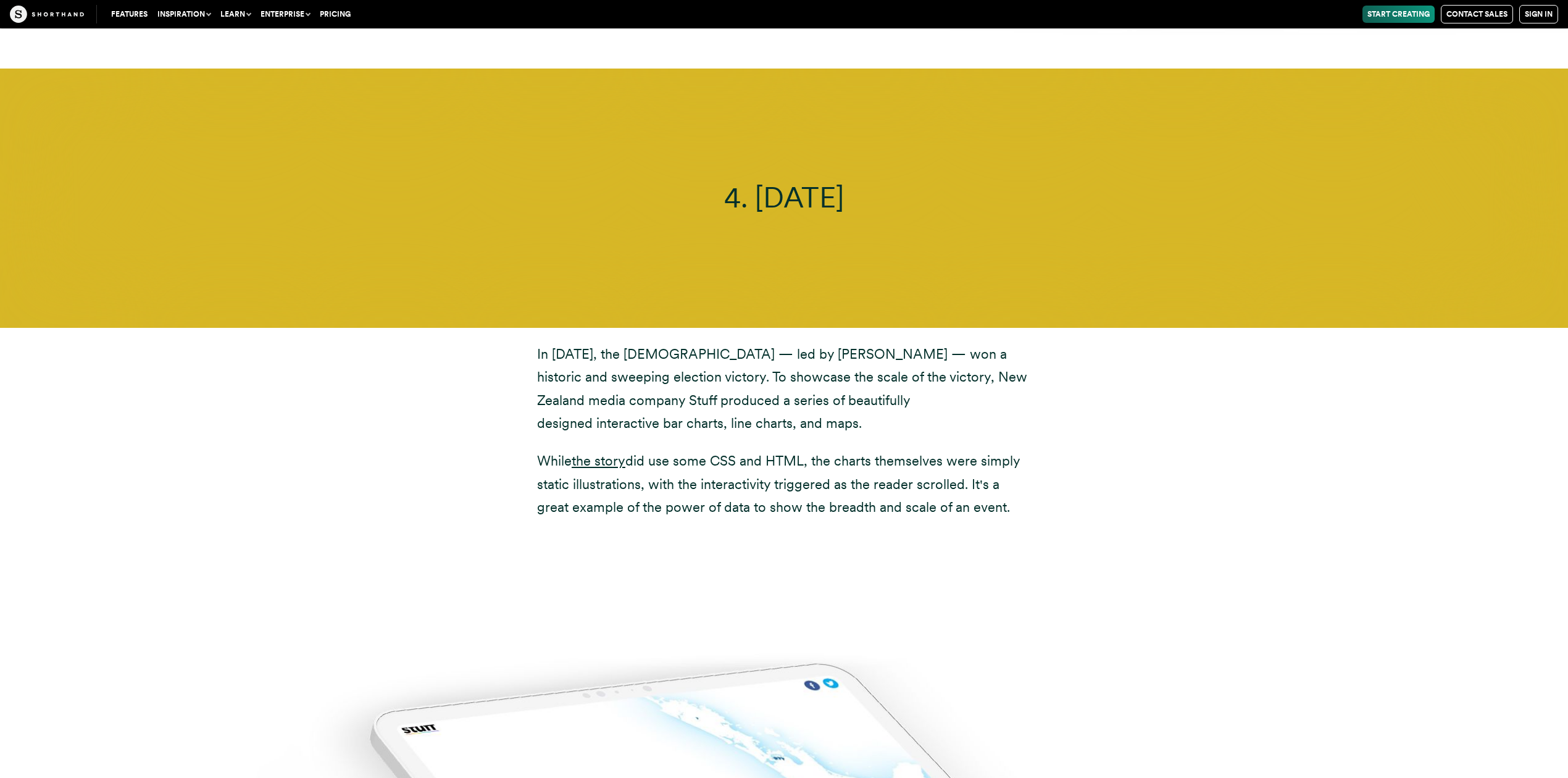
scroll to position [10129, 0]
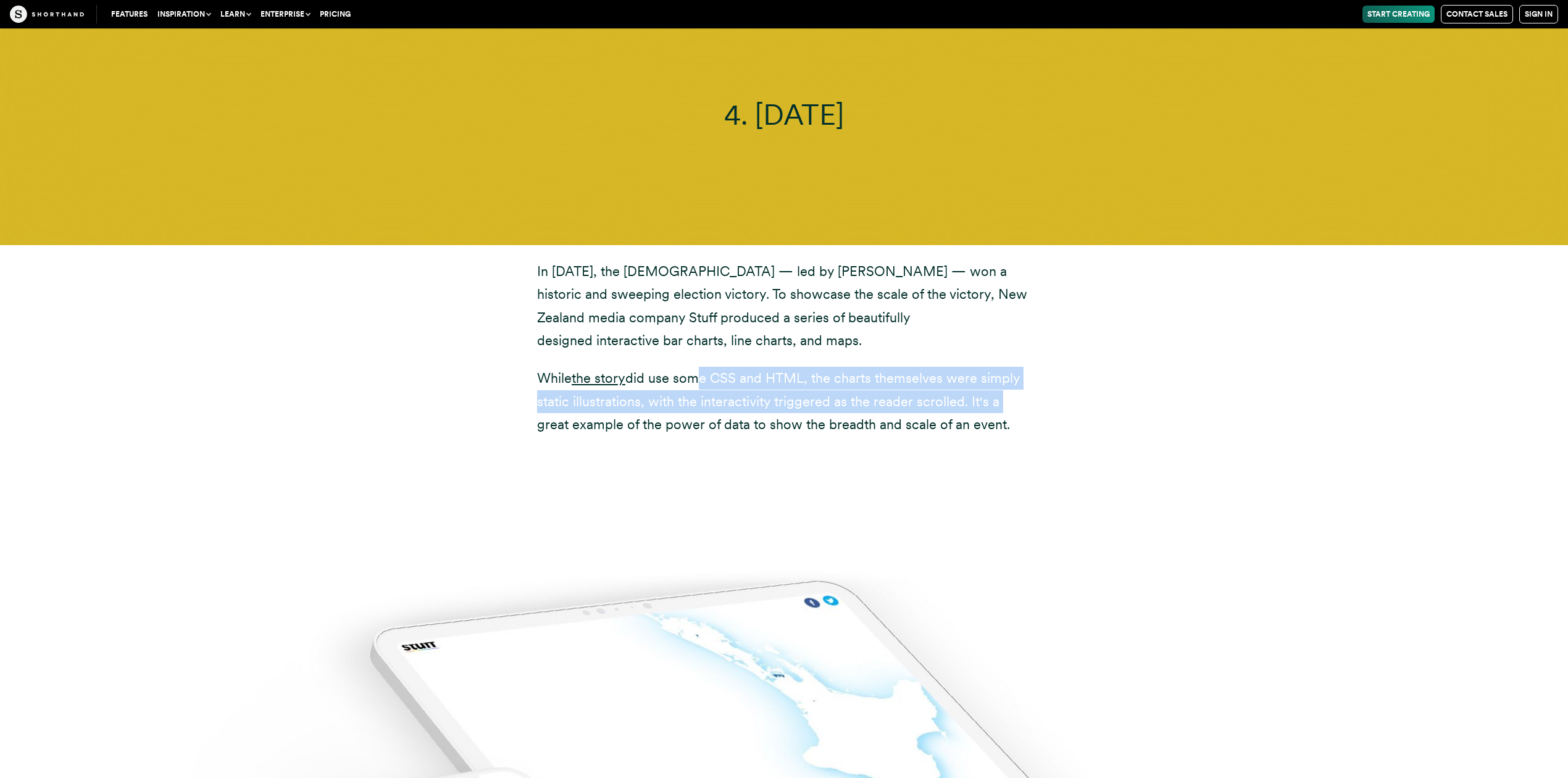
drag, startPoint x: 721, startPoint y: 312, endPoint x: 939, endPoint y: 370, distance: 225.6
click at [1020, 367] on p "While the story did use some CSS and HTML, the charts themselves were simply st…" at bounding box center [784, 401] width 494 height 69
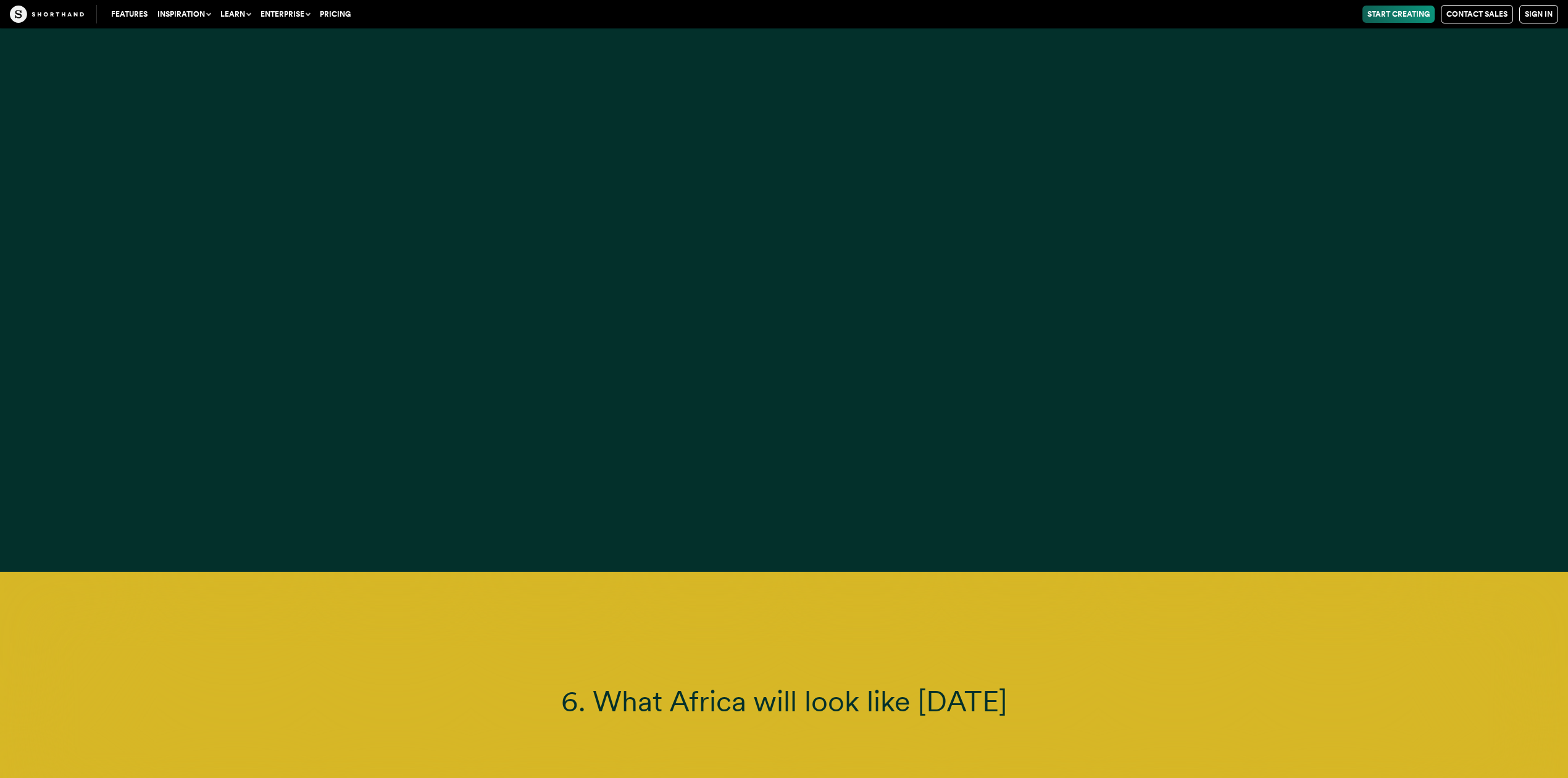
scroll to position [13176, 0]
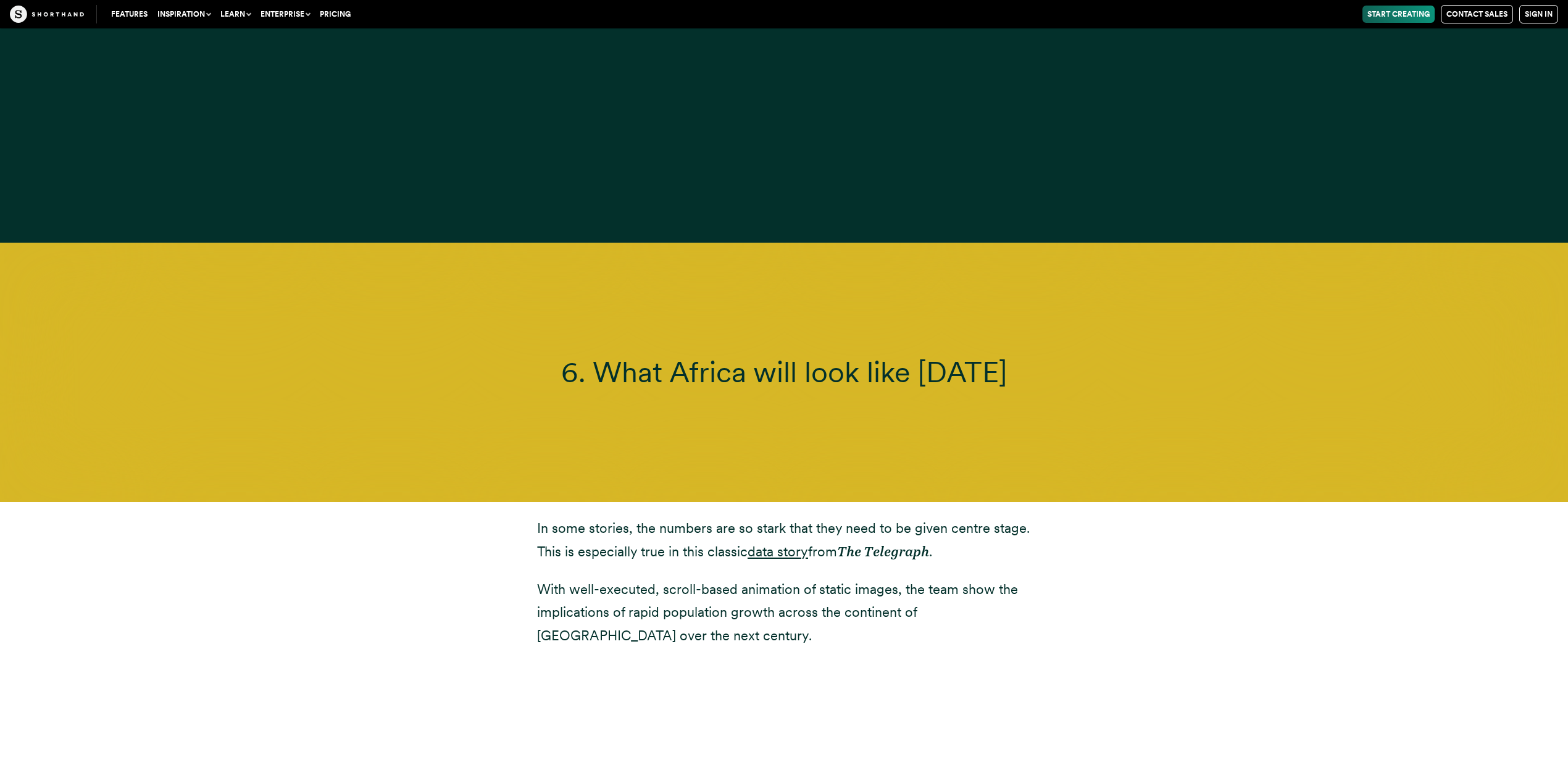
drag, startPoint x: 971, startPoint y: 307, endPoint x: 1022, endPoint y: 311, distance: 51.2
click at [1007, 354] on span "6. What Africa will look like [DATE]" at bounding box center [784, 372] width 445 height 35
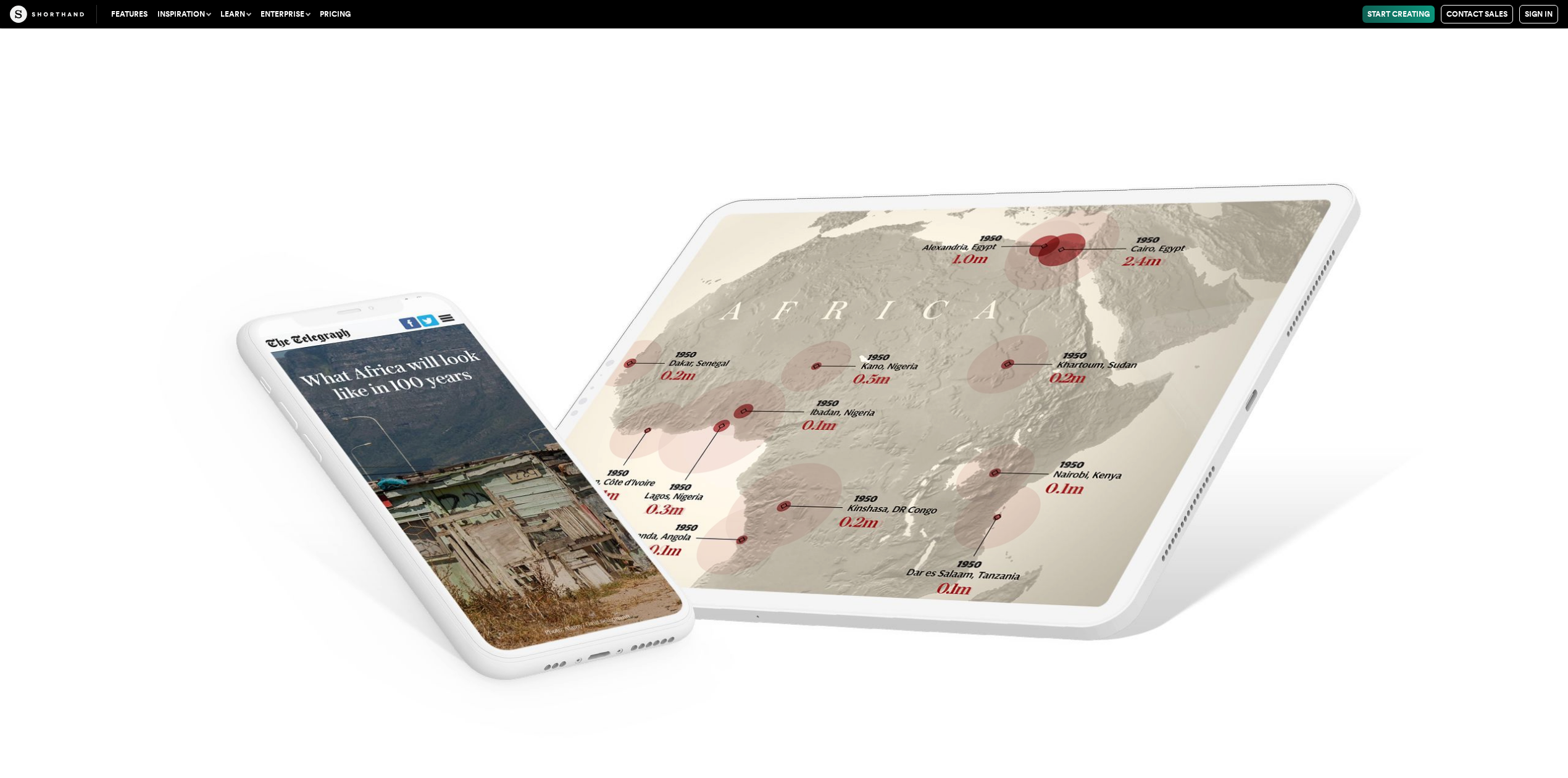
scroll to position [13341, 0]
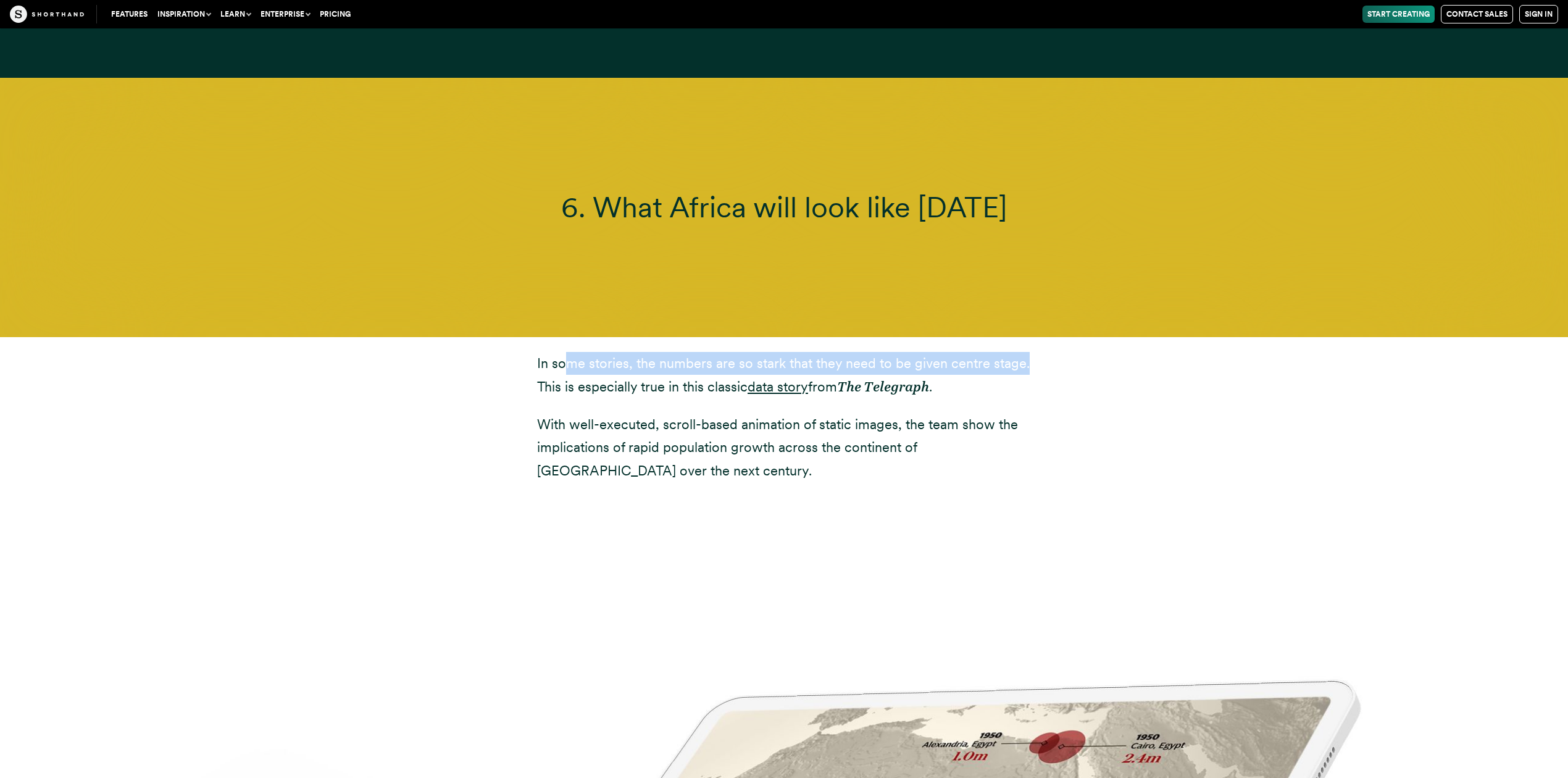
drag, startPoint x: 689, startPoint y: 297, endPoint x: 1058, endPoint y: 297, distance: 369.0
click at [1058, 337] on div "In some stories, the numbers are so [PERSON_NAME] that they need to be given ce…" at bounding box center [784, 417] width 1086 height 160
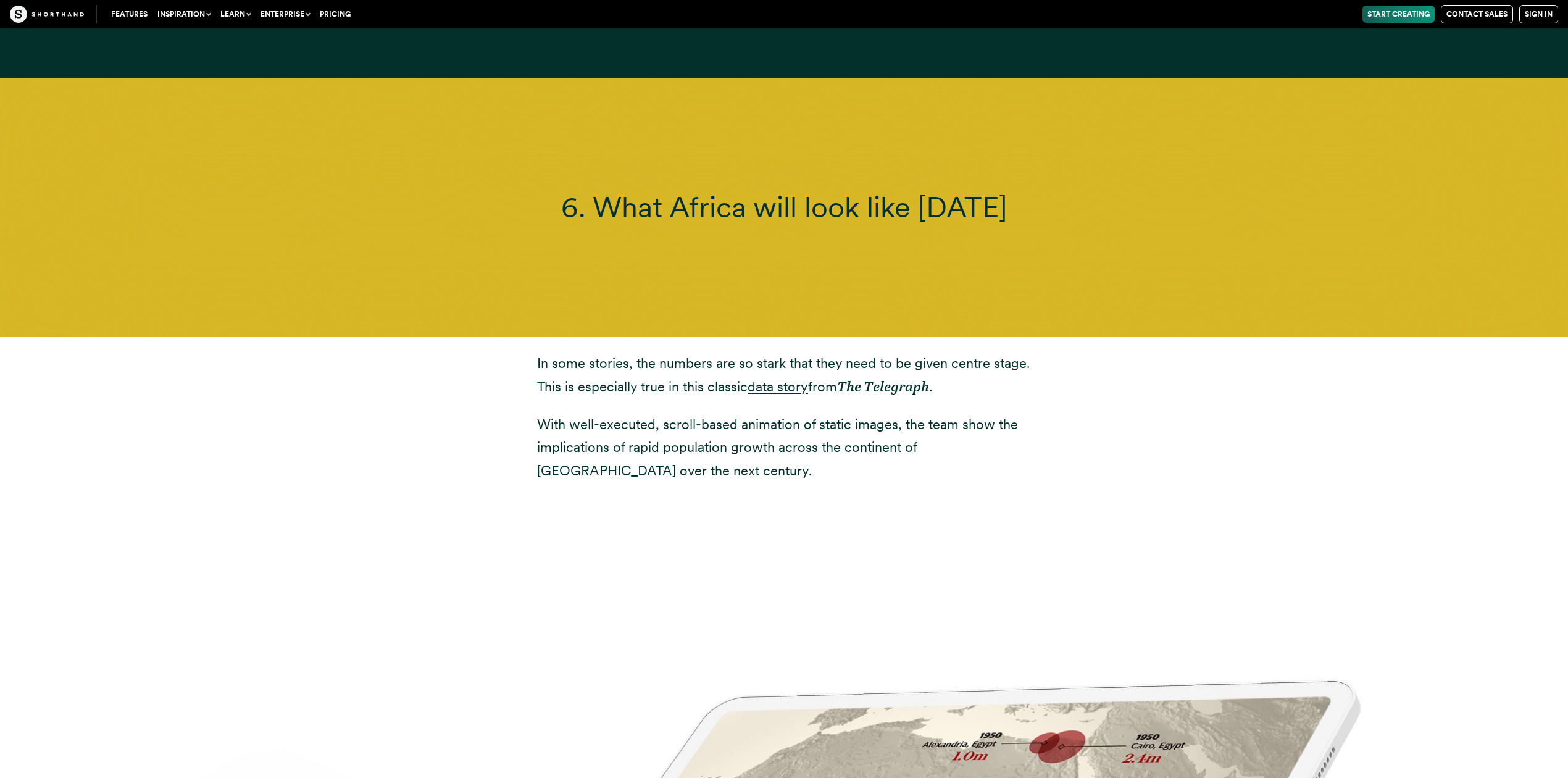
click at [594, 413] on p "With well-executed, scroll-based animation of static images, the team show the …" at bounding box center [784, 447] width 494 height 69
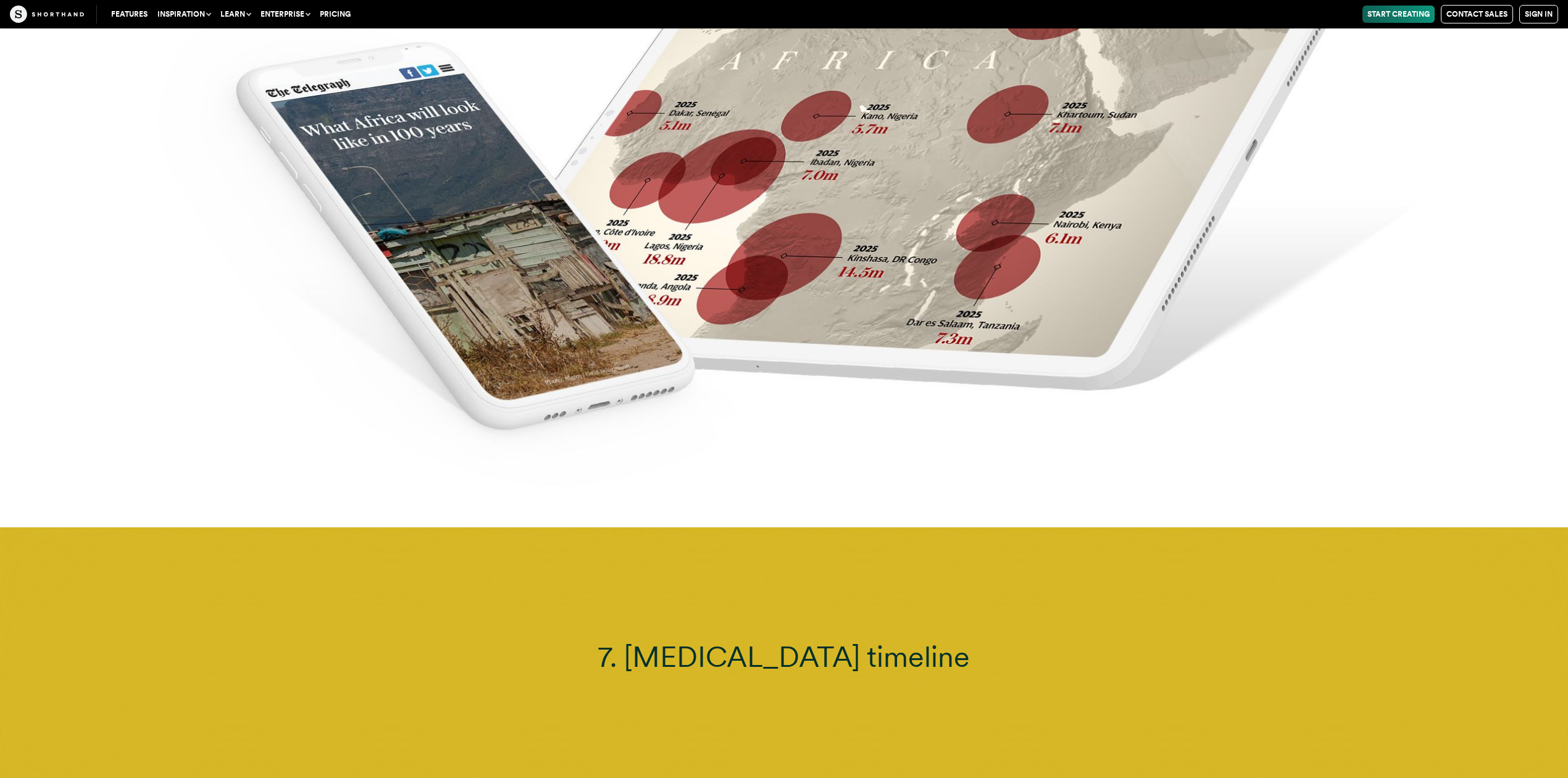
scroll to position [15235, 0]
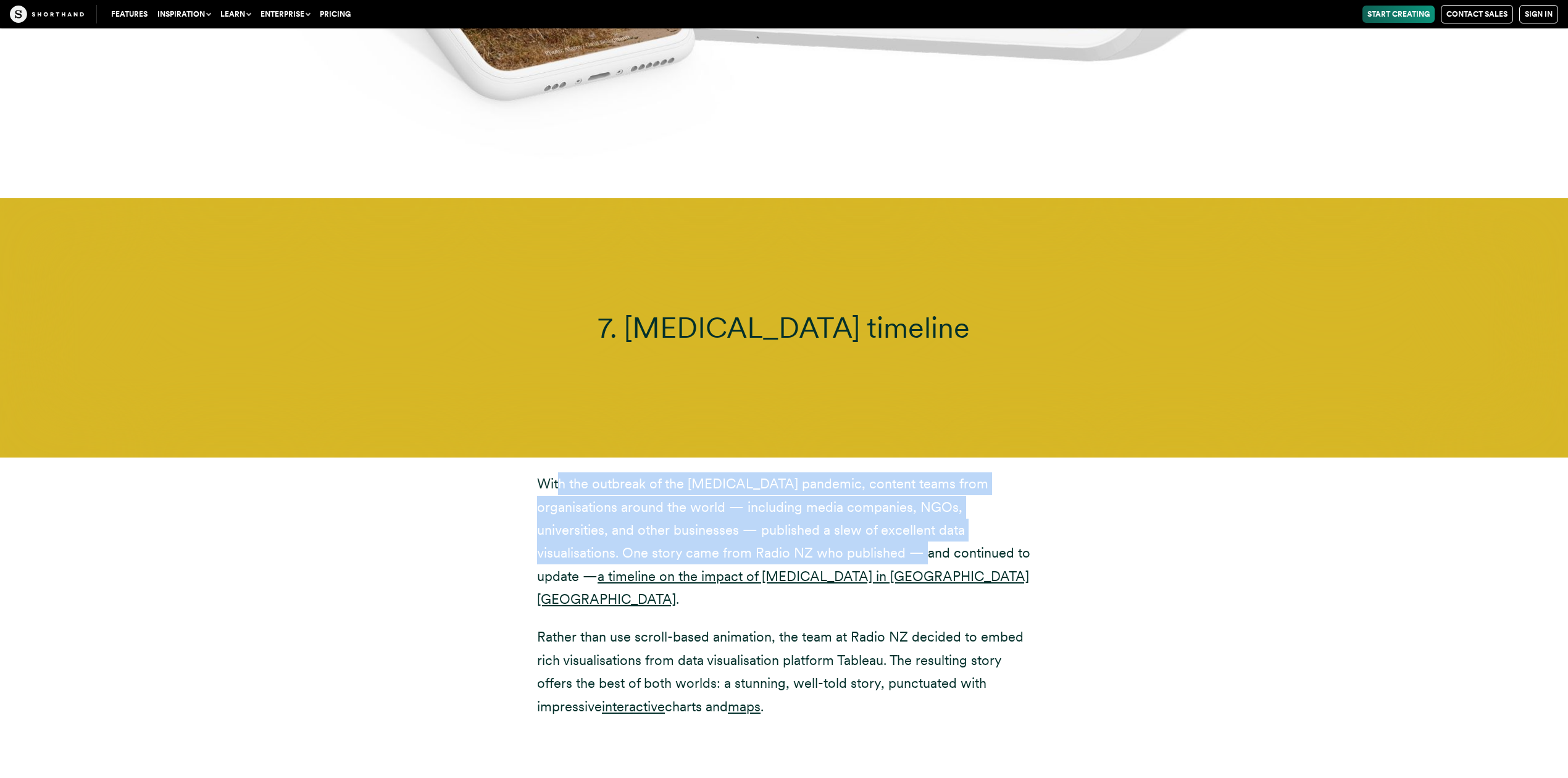
drag, startPoint x: 556, startPoint y: 414, endPoint x: 784, endPoint y: 487, distance: 239.4
click at [783, 487] on p "With the outbreak of the COVID-19 pandemic, content teams from organisations ar…" at bounding box center [784, 541] width 494 height 138
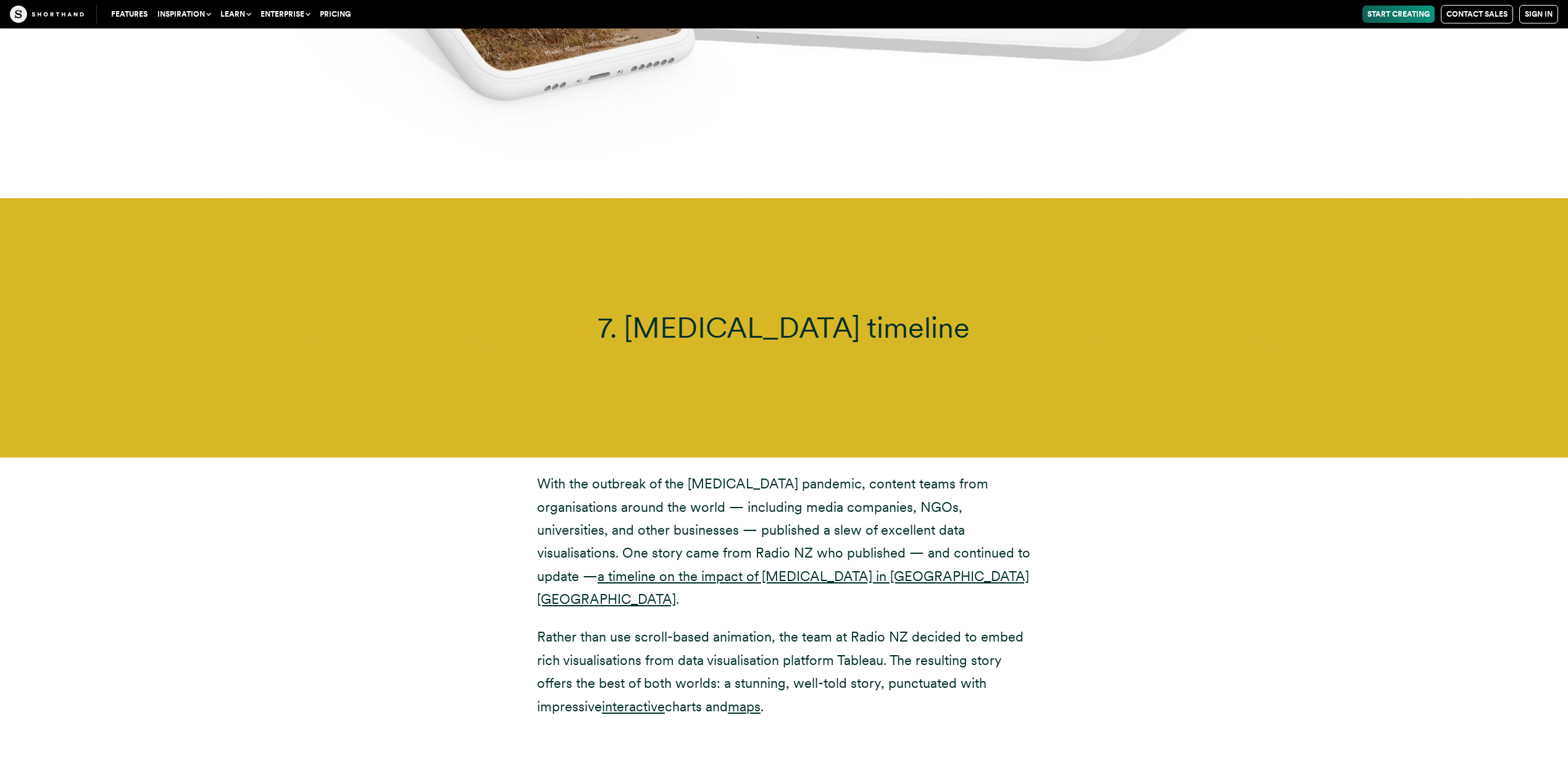
drag, startPoint x: 788, startPoint y: 590, endPoint x: 778, endPoint y: 583, distance: 12.2
click at [786, 583] on p "Rather than use scroll-based animation, the team at Radio NZ decided to embed r…" at bounding box center [784, 672] width 494 height 93
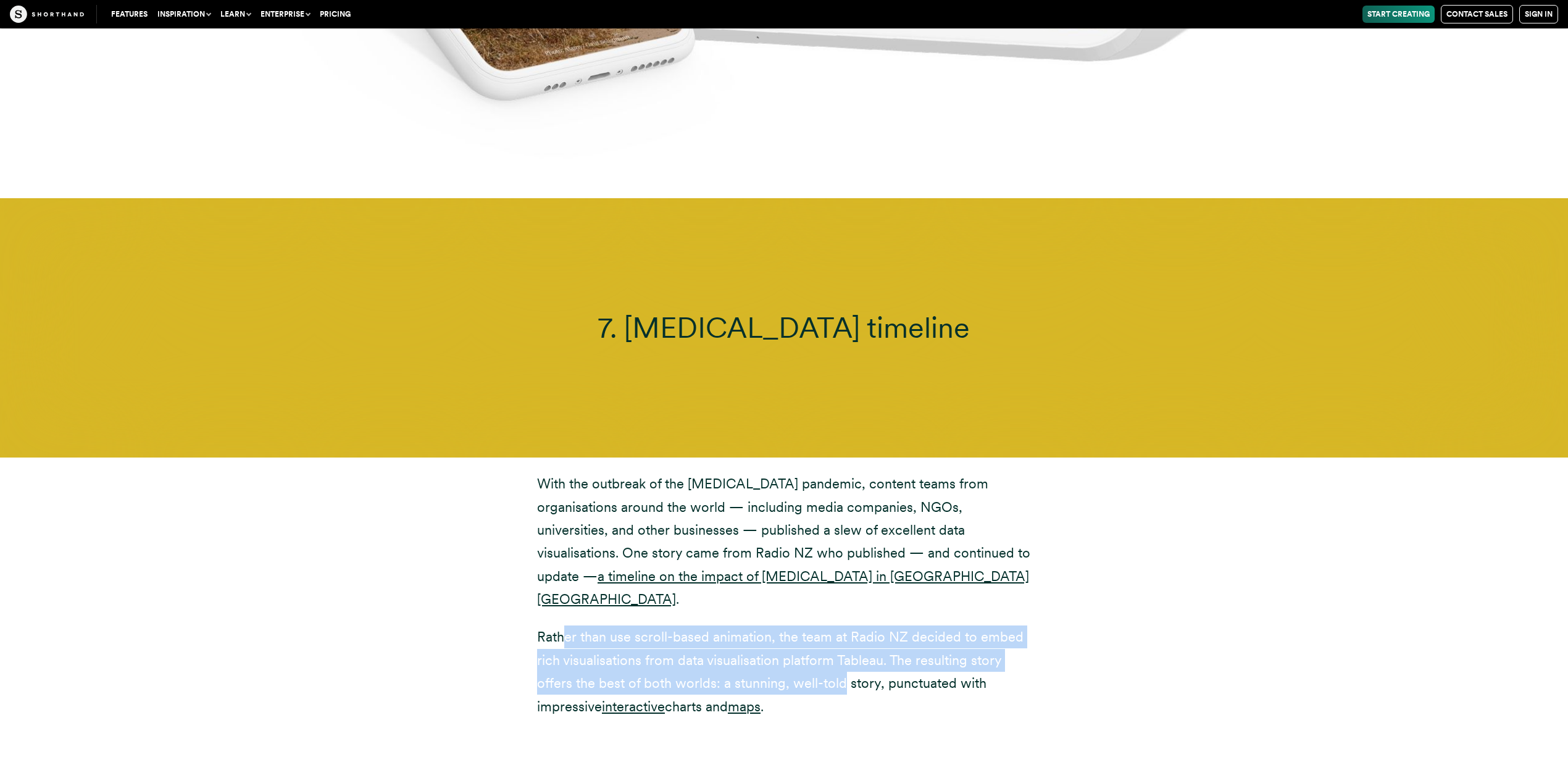
drag, startPoint x: 565, startPoint y: 544, endPoint x: 843, endPoint y: 589, distance: 281.6
click at [843, 583] on p "Rather than use scroll-based animation, the team at Radio NZ decided to embed r…" at bounding box center [784, 672] width 494 height 93
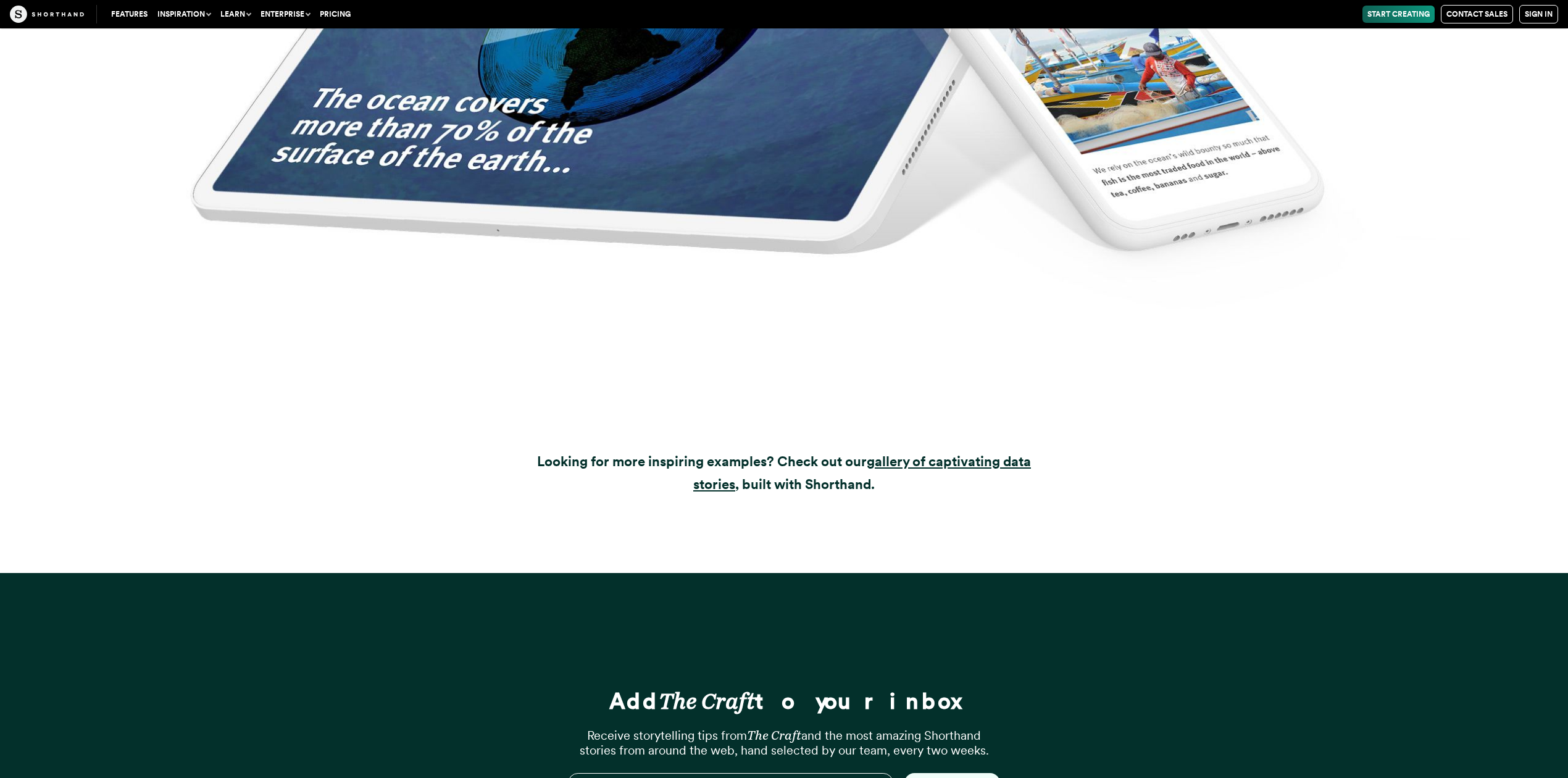
scroll to position [19280, 0]
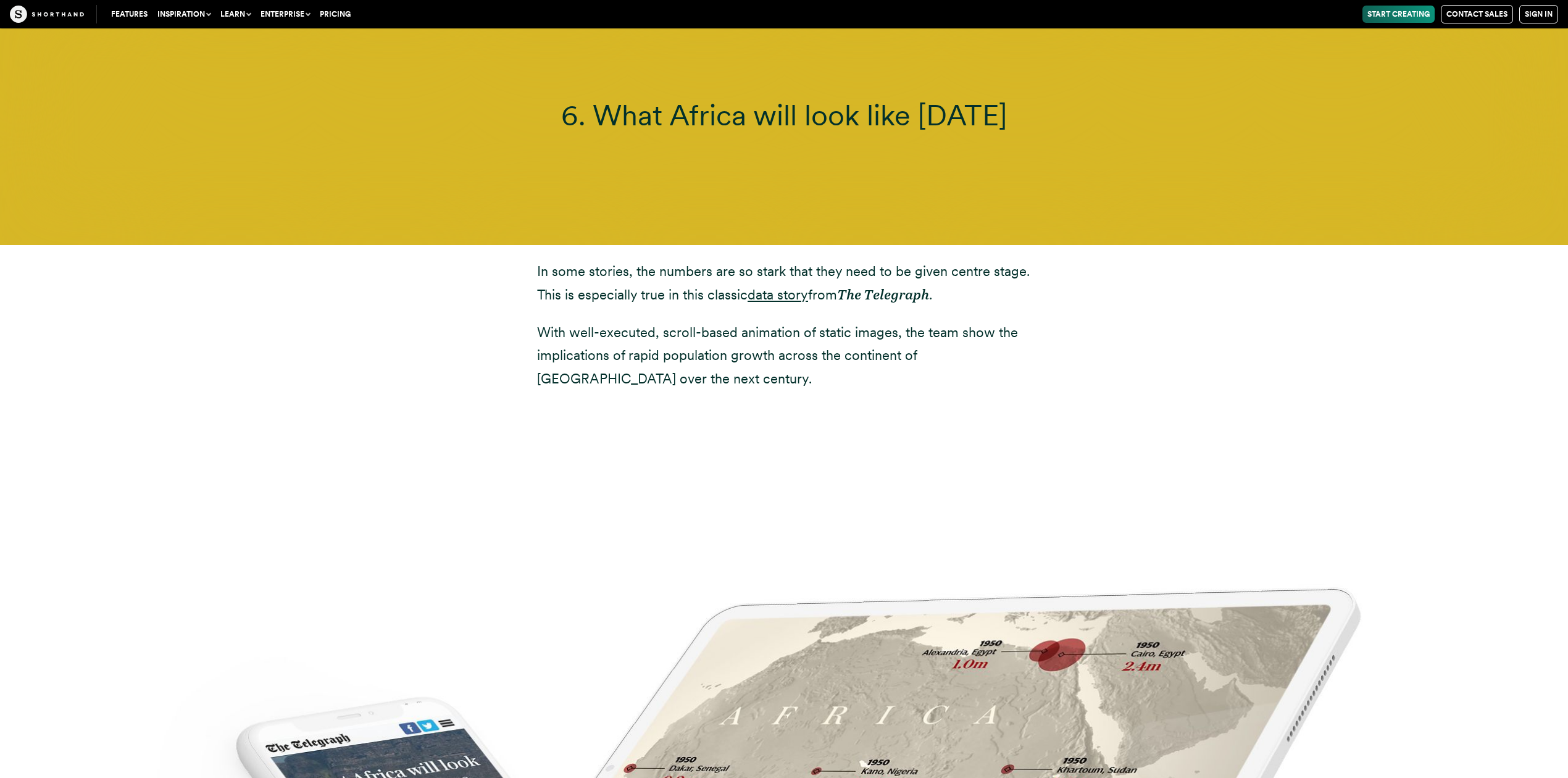
scroll to position [13104, 0]
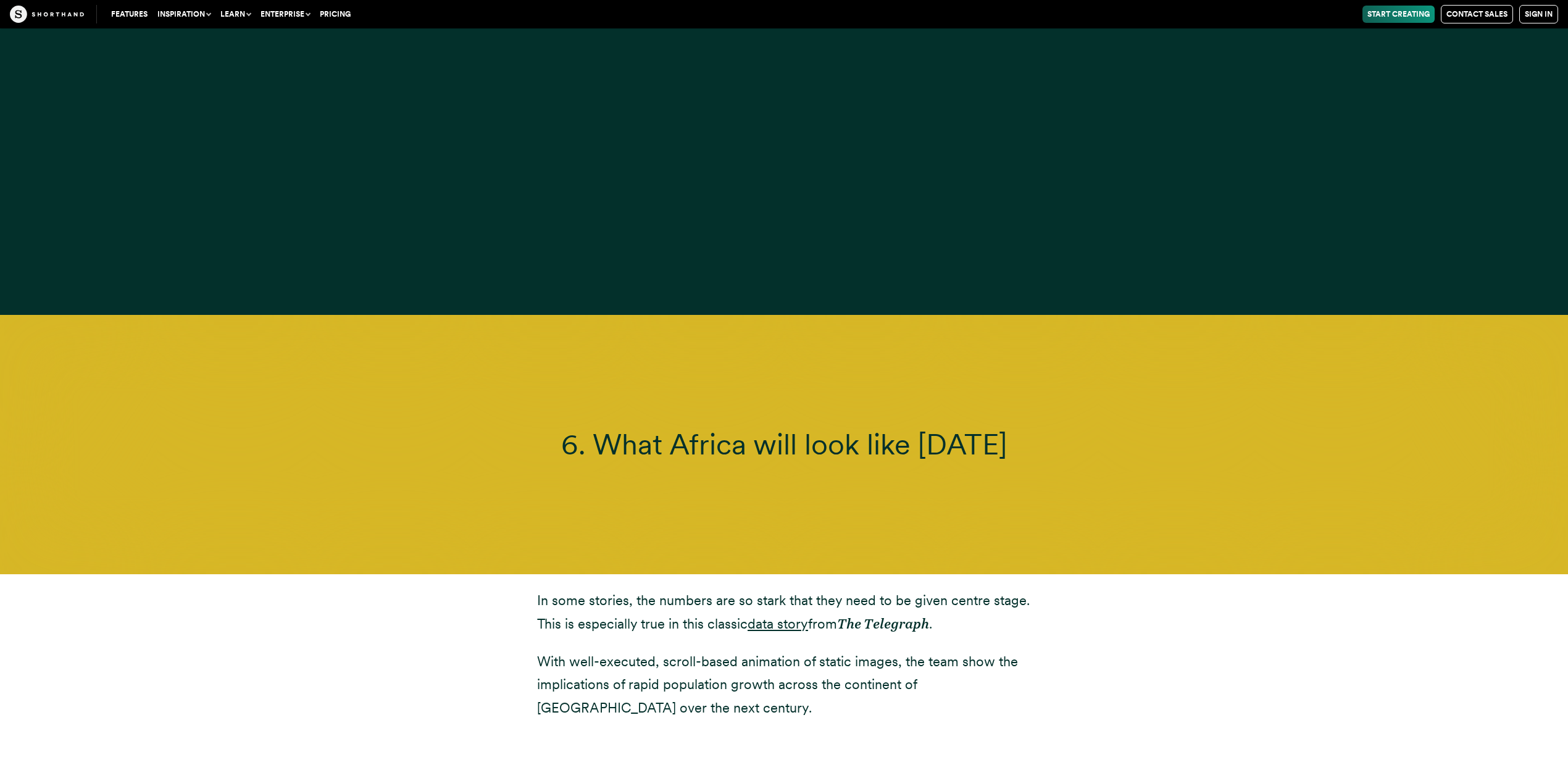
click at [341, 608] on div "In some stories, the numbers are so [PERSON_NAME] that they need to be given ce…" at bounding box center [784, 654] width 1086 height 160
click at [336, 599] on div "In some stories, the numbers are so [PERSON_NAME] that they need to be given ce…" at bounding box center [784, 654] width 1086 height 160
click at [328, 584] on div "In some stories, the numbers are so [PERSON_NAME] that they need to be given ce…" at bounding box center [784, 654] width 1086 height 160
